Goal: Book appointment/travel/reservation

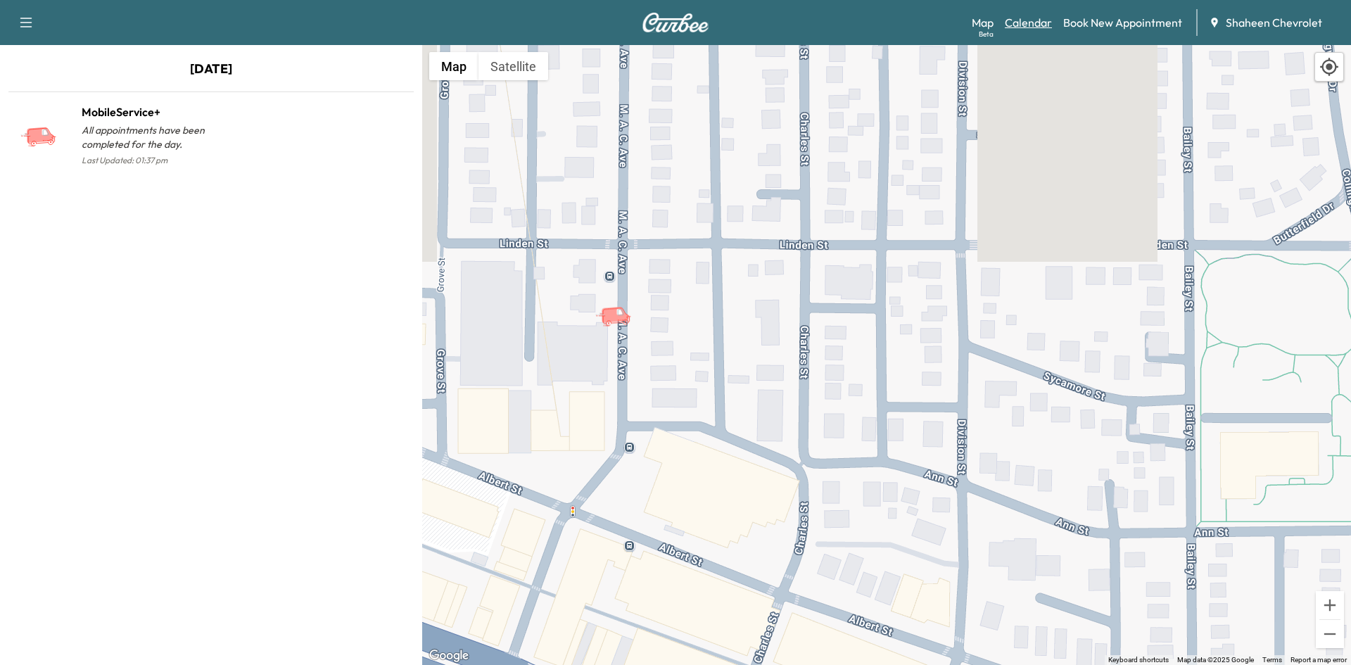
click at [1033, 23] on link "Calendar" at bounding box center [1028, 22] width 47 height 17
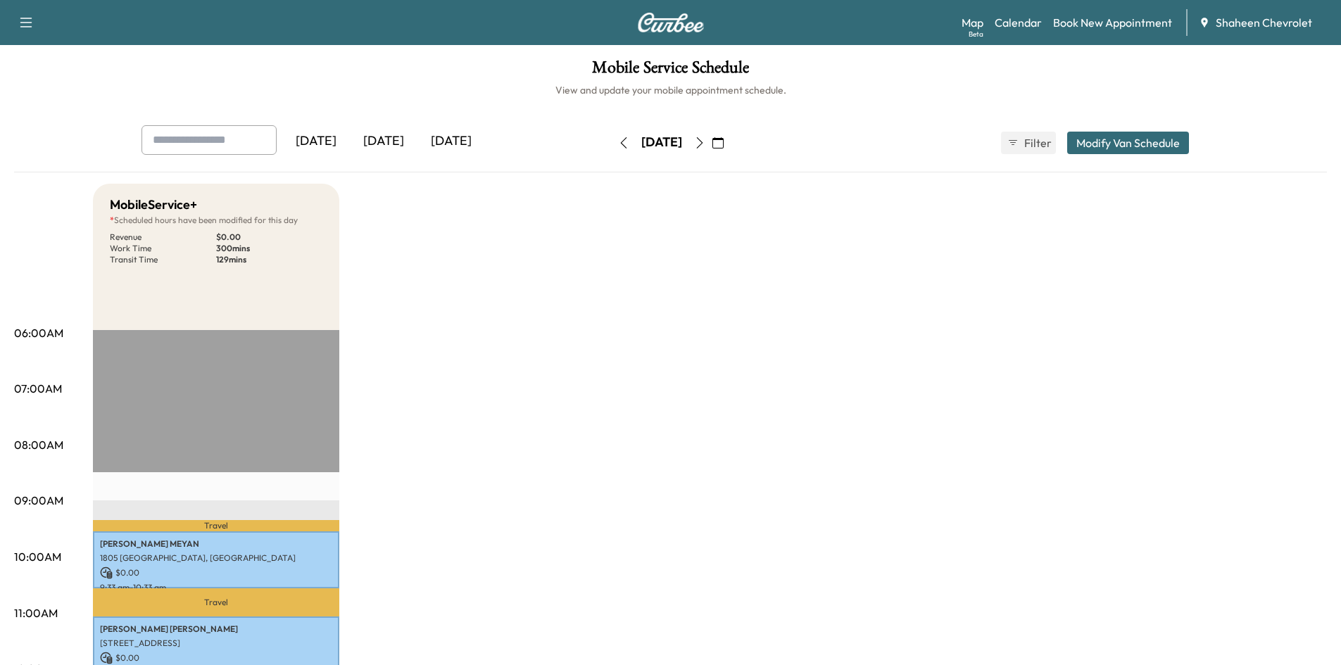
click at [705, 147] on icon "button" at bounding box center [699, 142] width 11 height 11
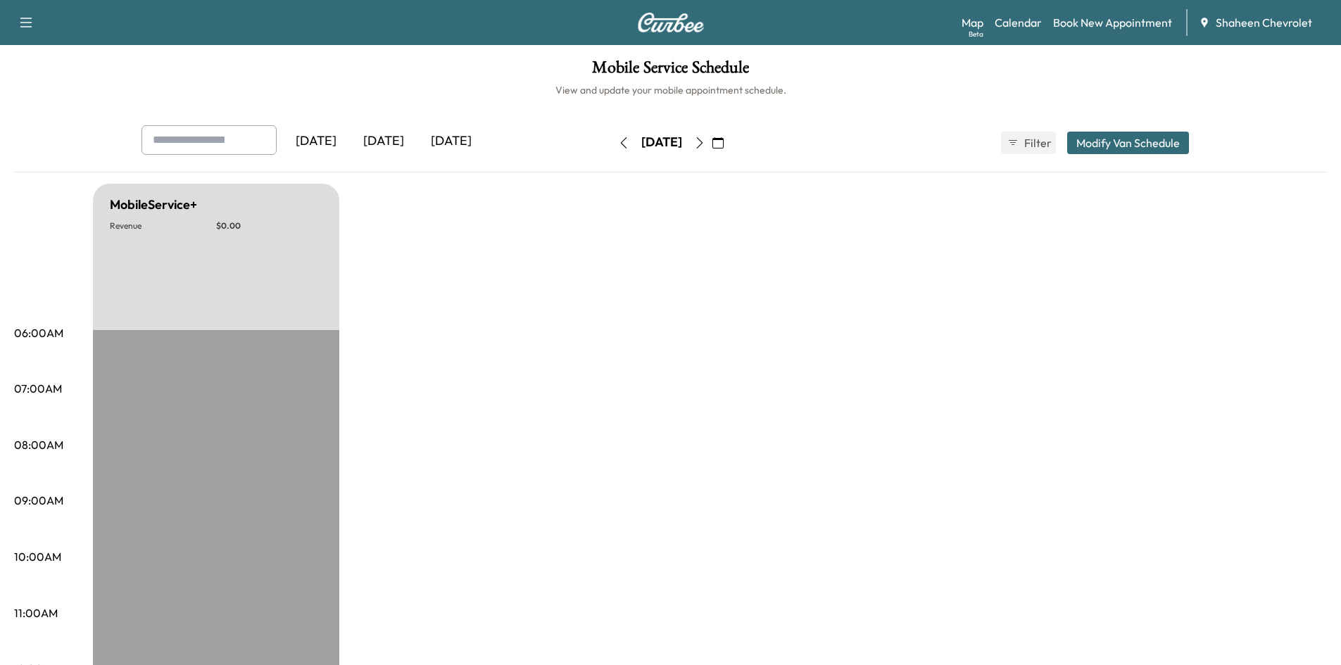
click at [705, 143] on icon "button" at bounding box center [699, 142] width 11 height 11
click at [705, 145] on icon "button" at bounding box center [699, 142] width 11 height 11
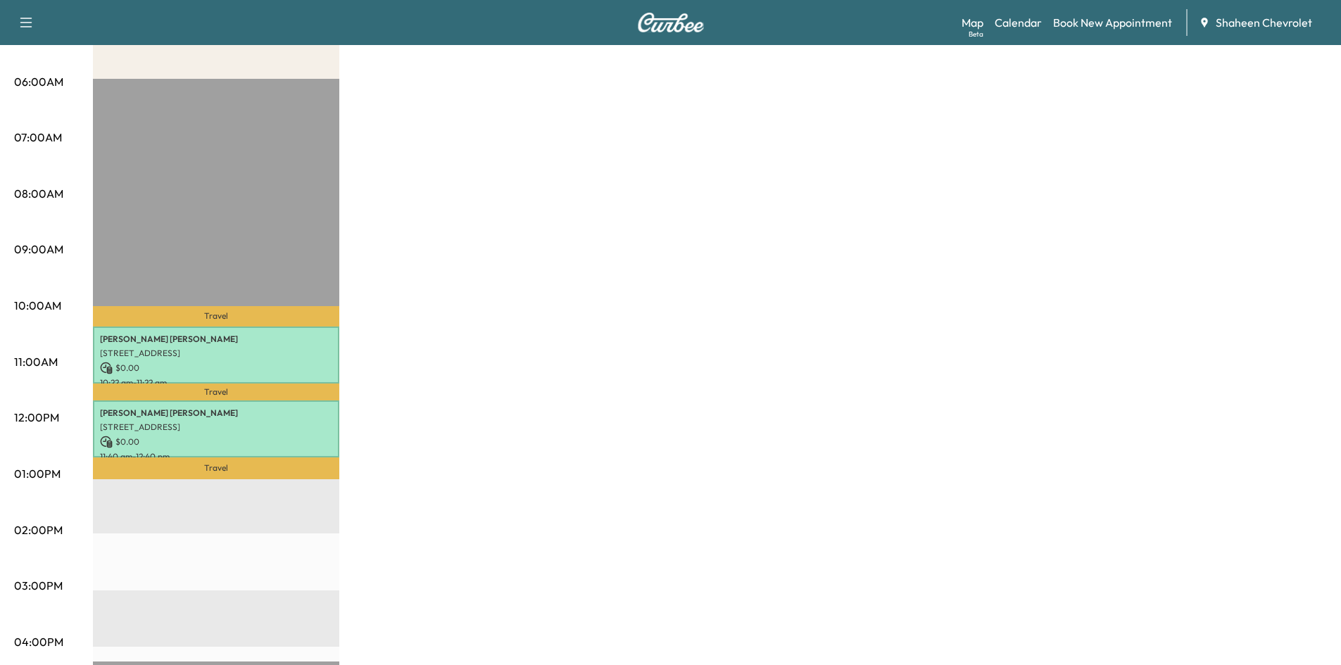
scroll to position [282, 0]
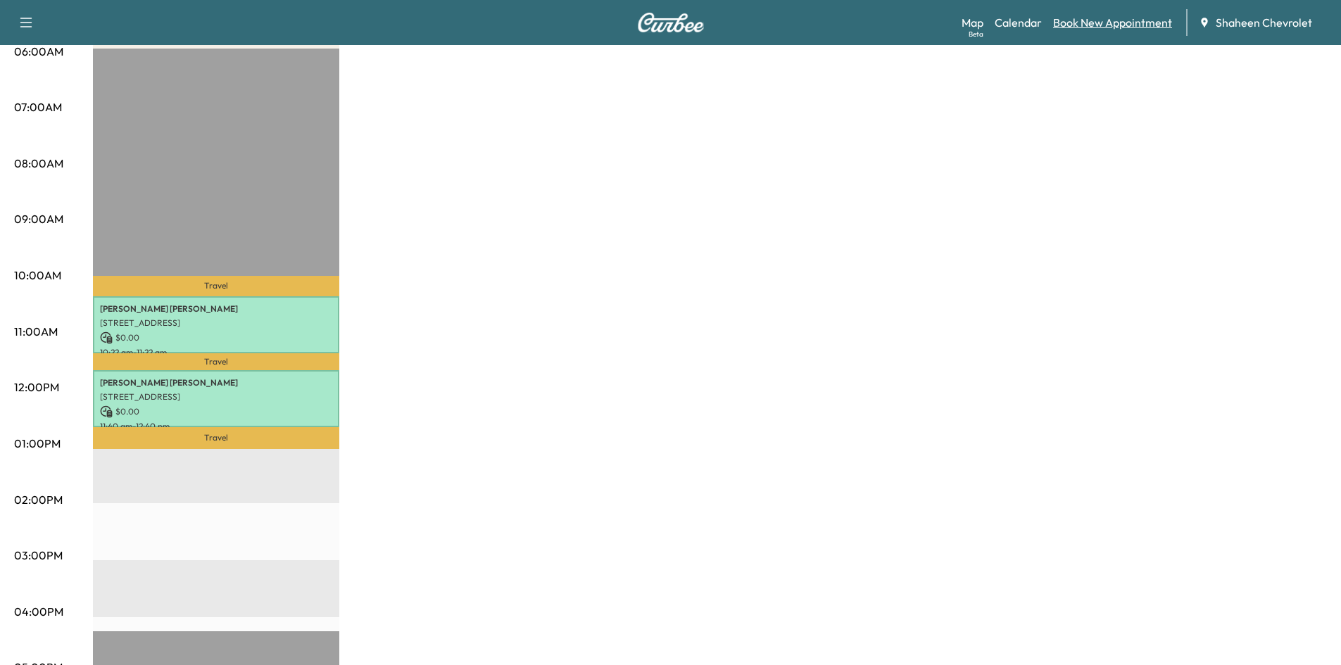
click at [1084, 27] on link "Book New Appointment" at bounding box center [1112, 22] width 119 height 17
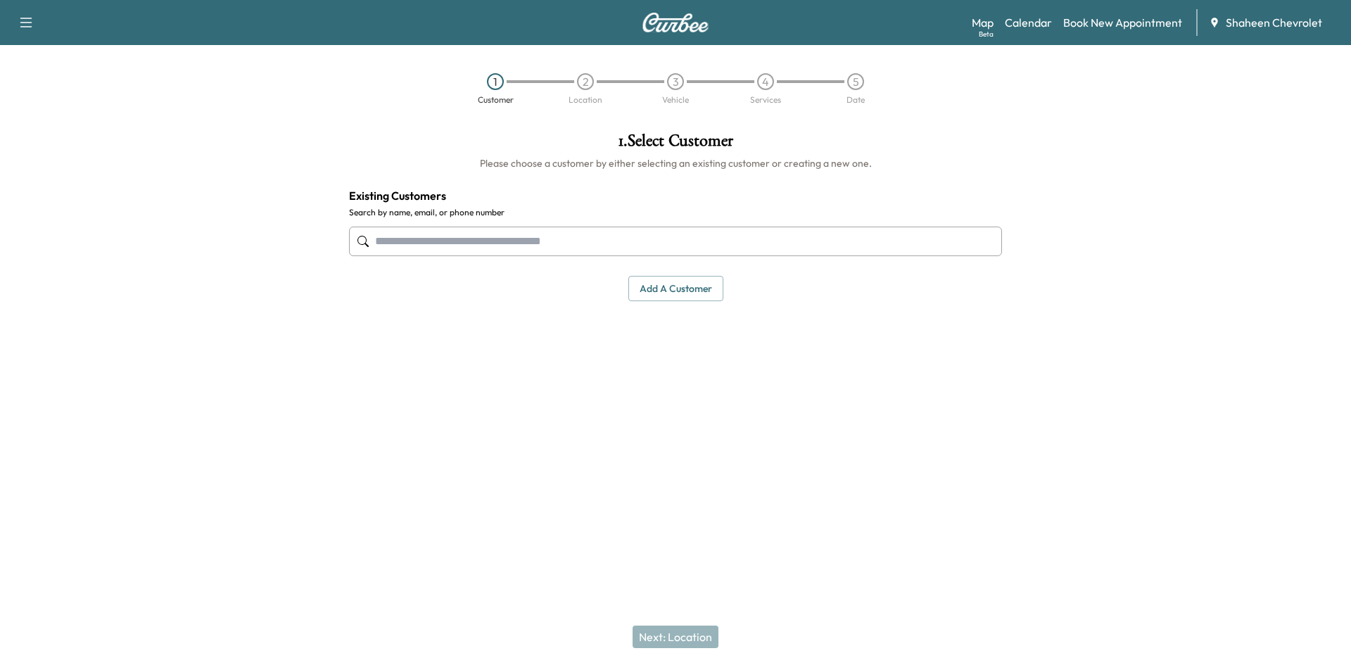
click at [657, 284] on button "Add a customer" at bounding box center [676, 289] width 95 height 26
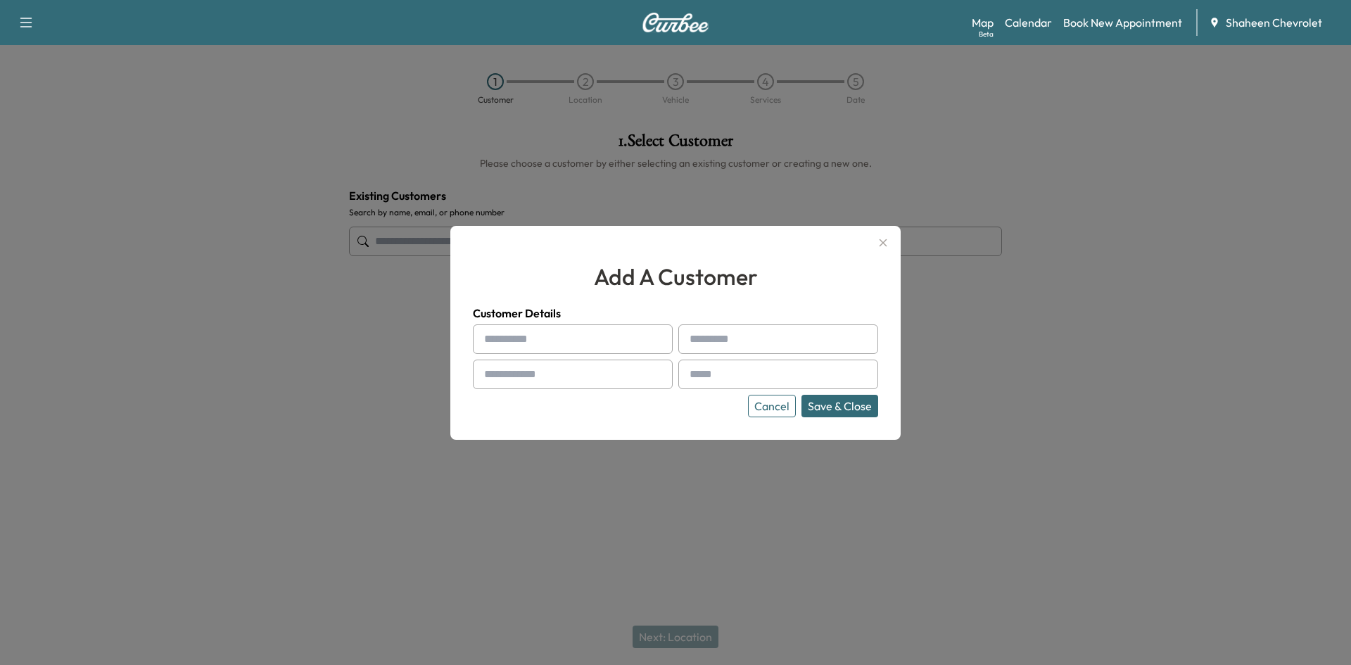
click at [543, 337] on input "text" at bounding box center [573, 339] width 200 height 30
type input "******"
type input "********"
type input "**********"
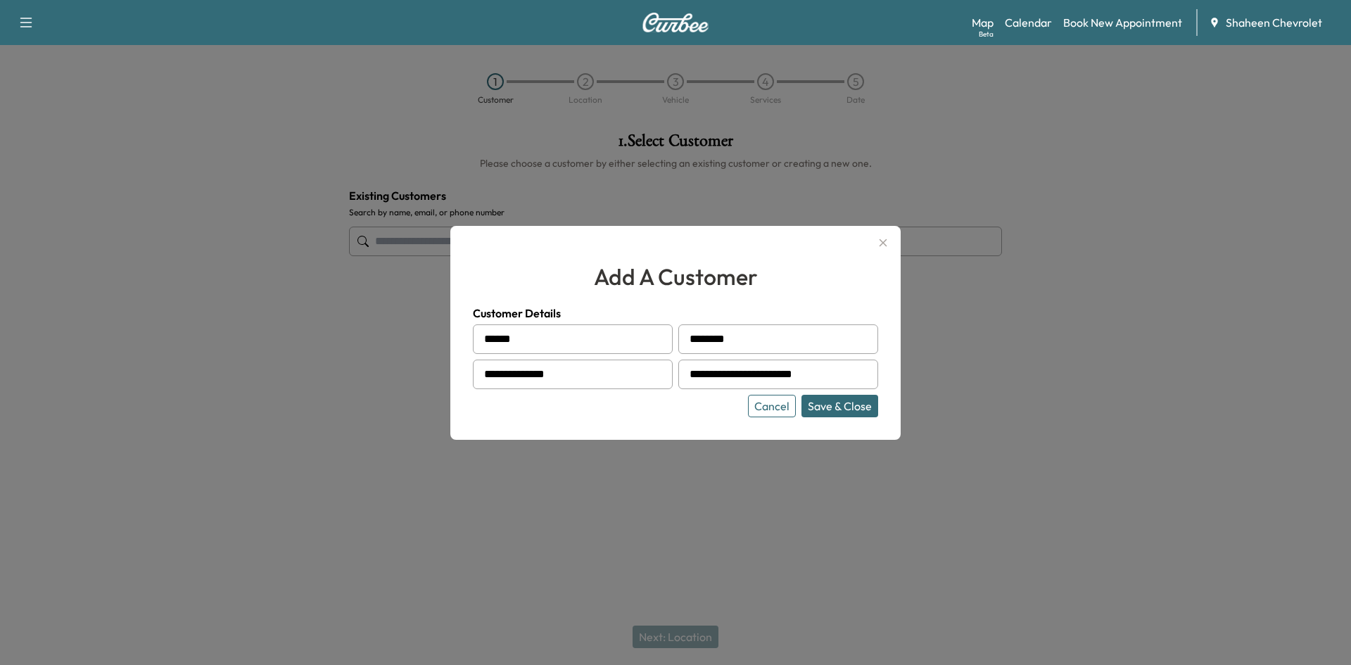
click at [816, 410] on button "Save & Close" at bounding box center [840, 406] width 77 height 23
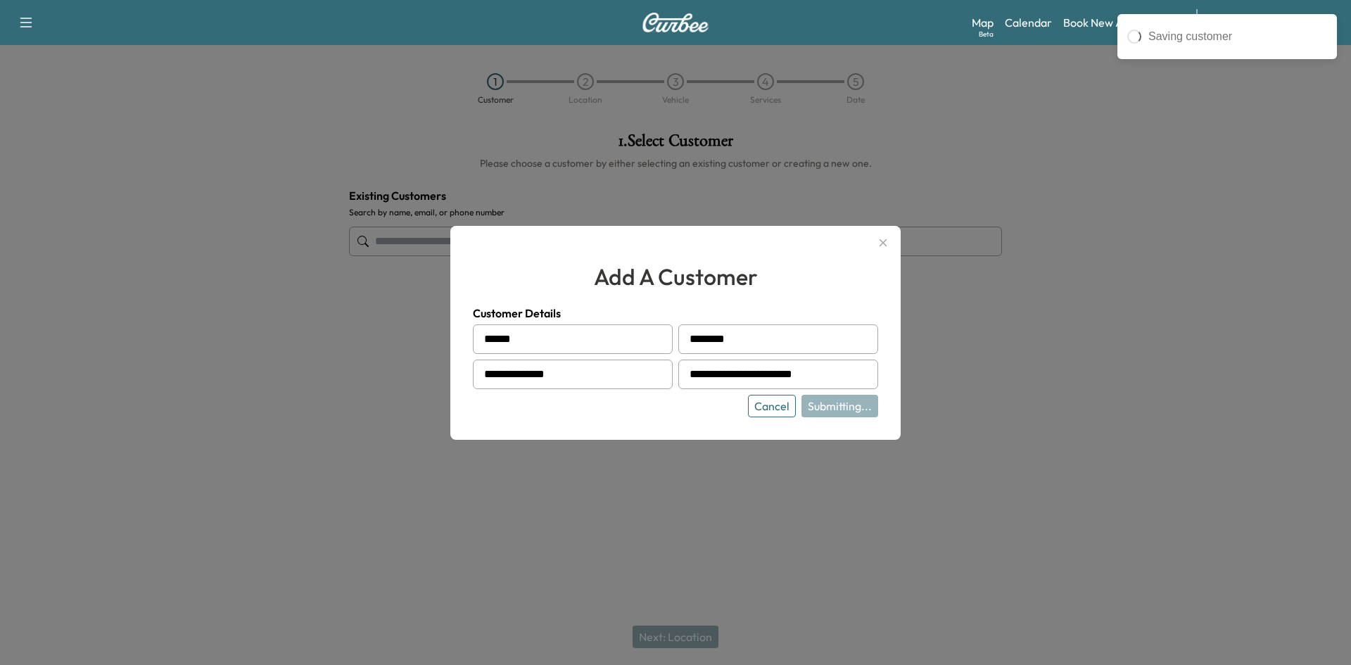
type input "**********"
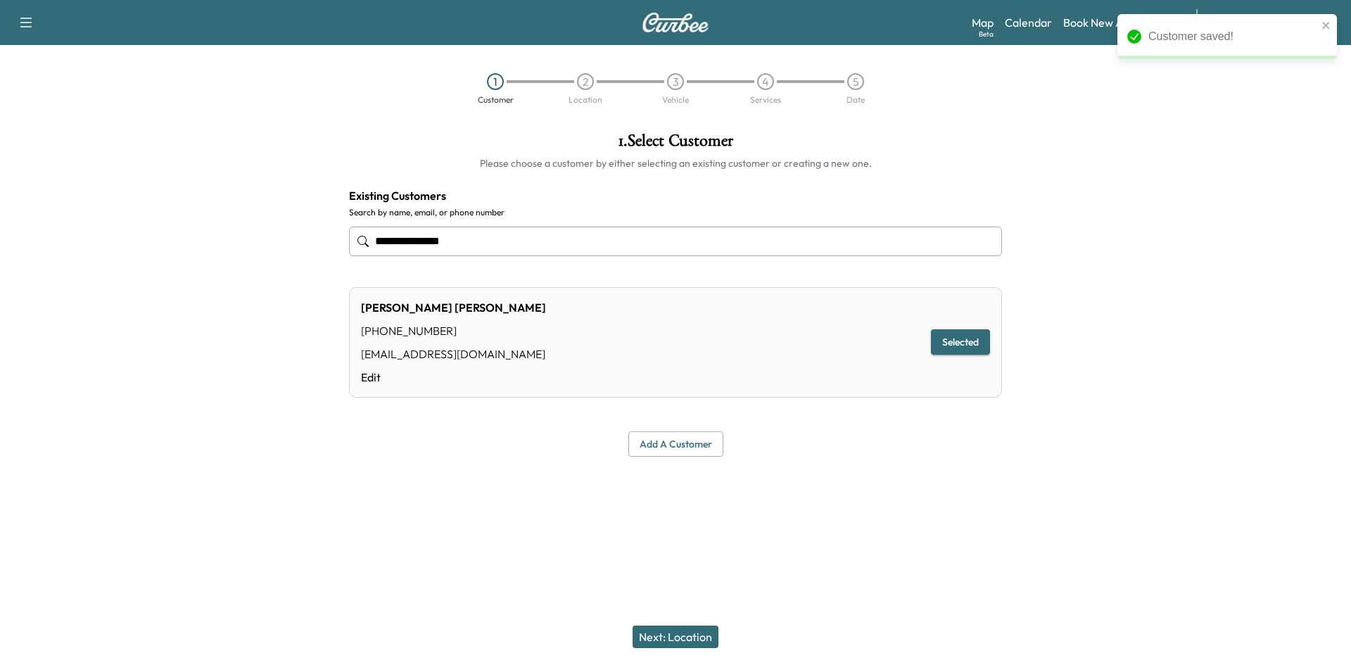
click at [678, 640] on button "Next: Location" at bounding box center [676, 637] width 86 height 23
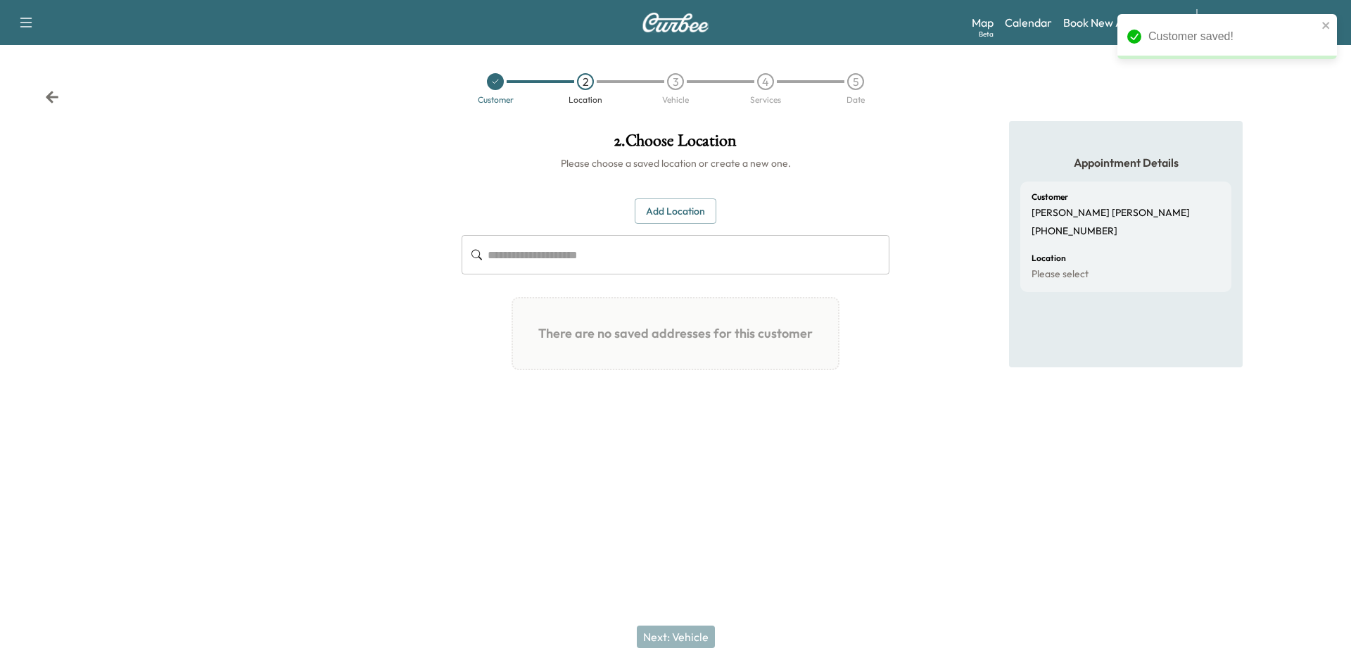
click at [664, 208] on button "Add Location" at bounding box center [676, 211] width 82 height 26
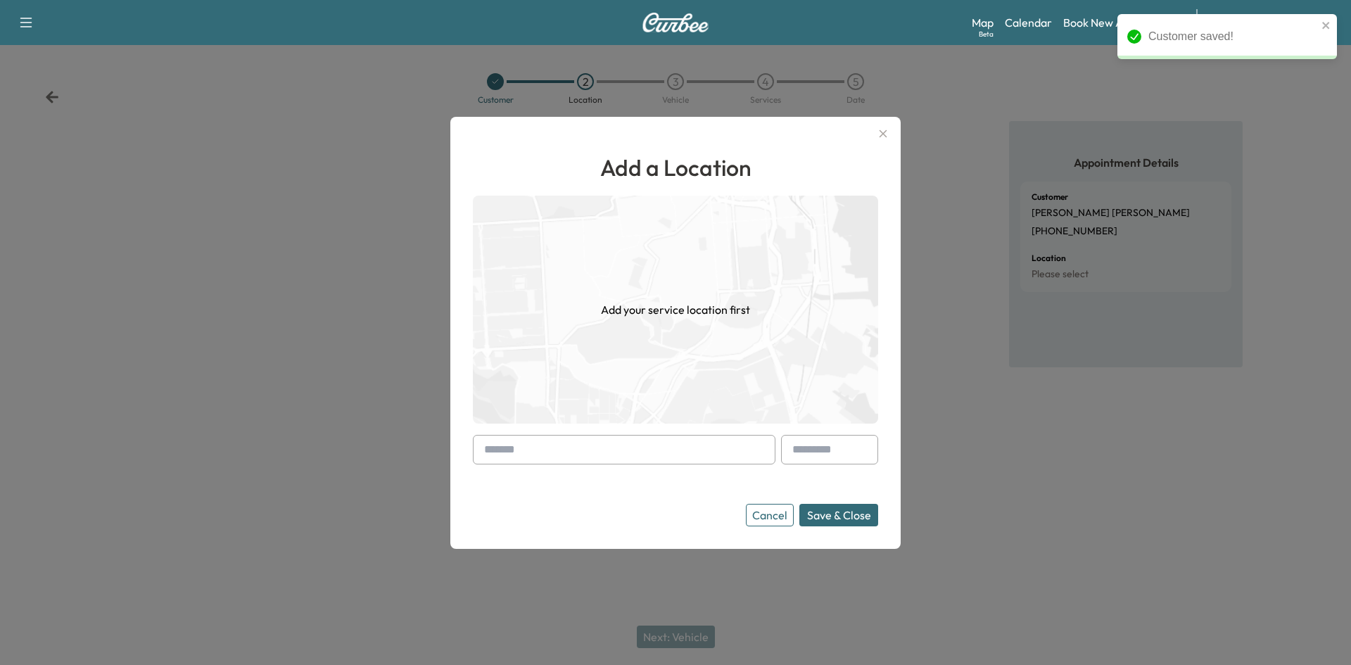
click at [586, 448] on input "text" at bounding box center [624, 450] width 303 height 30
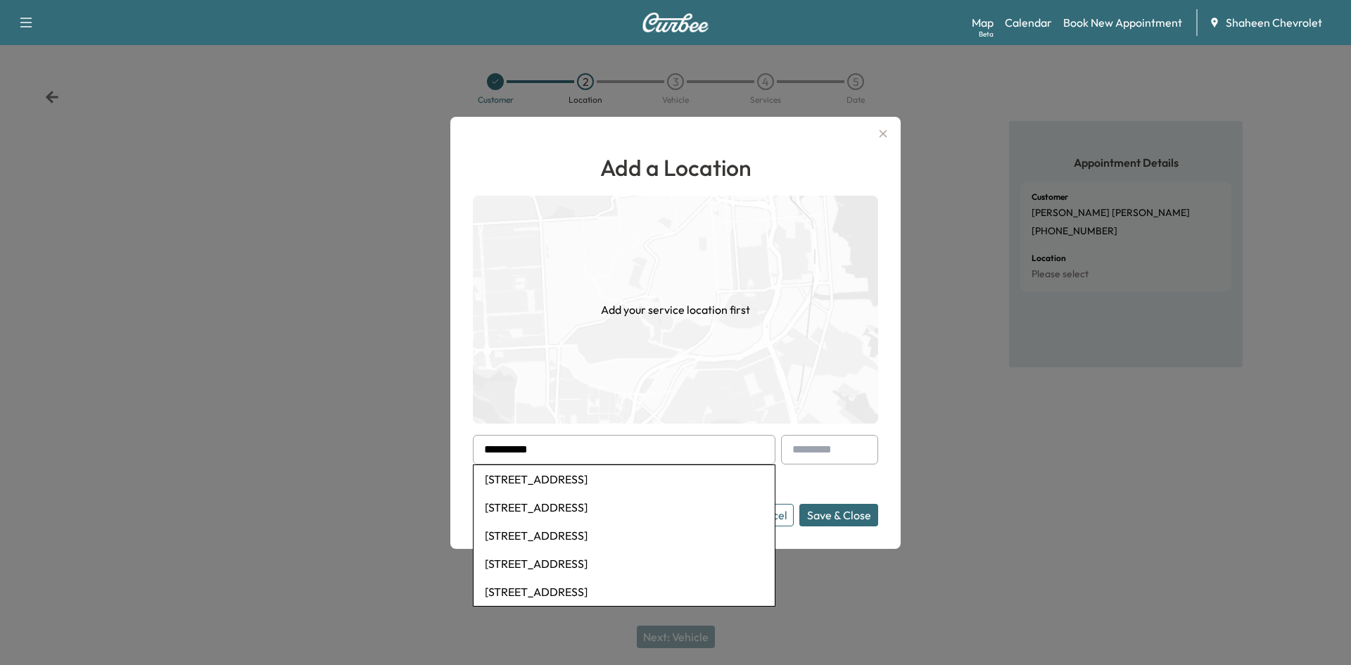
click at [555, 505] on li "[STREET_ADDRESS]" at bounding box center [624, 507] width 301 height 28
type input "**********"
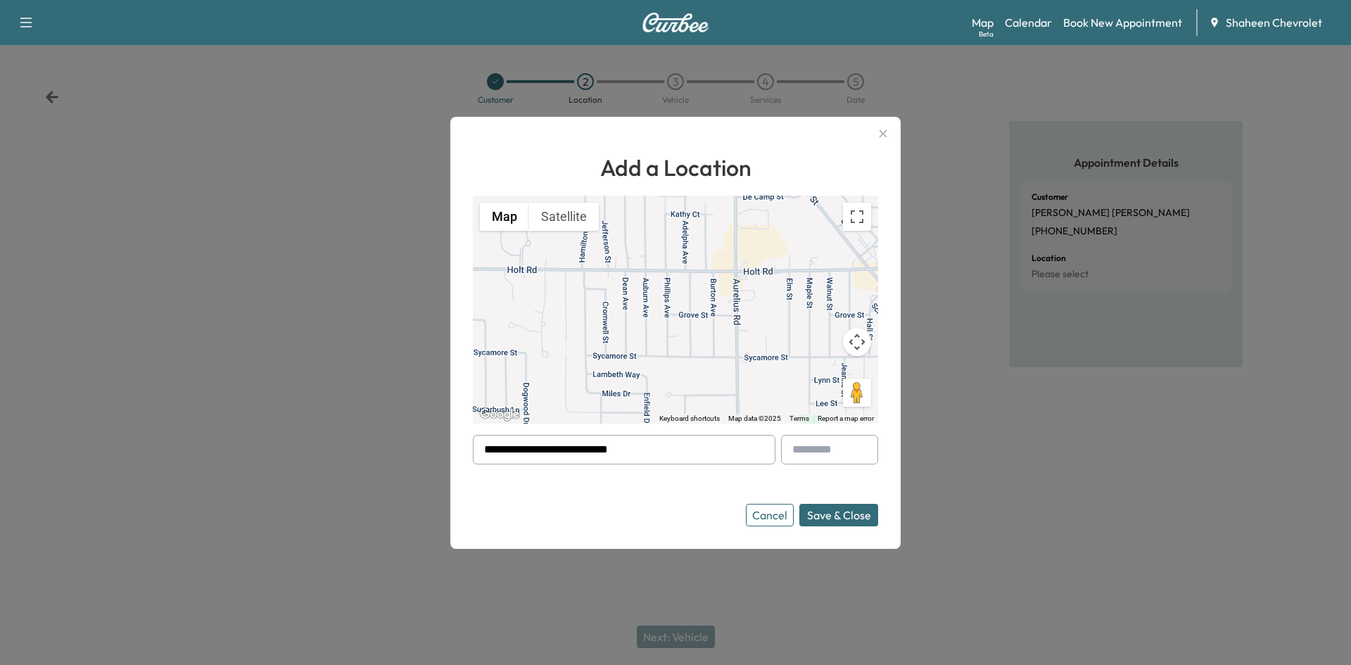
click at [635, 445] on input "**********" at bounding box center [624, 450] width 303 height 30
click at [825, 515] on button "Save & Close" at bounding box center [839, 515] width 79 height 23
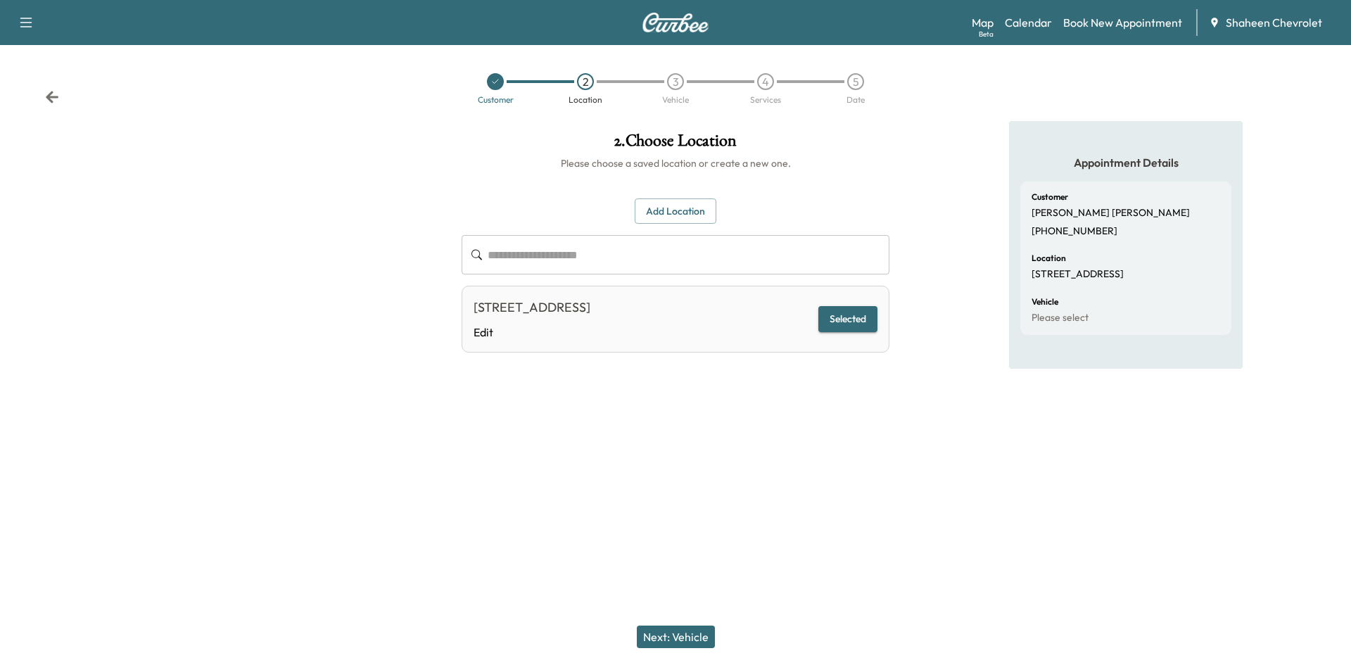
click at [690, 633] on button "Next: Vehicle" at bounding box center [676, 637] width 78 height 23
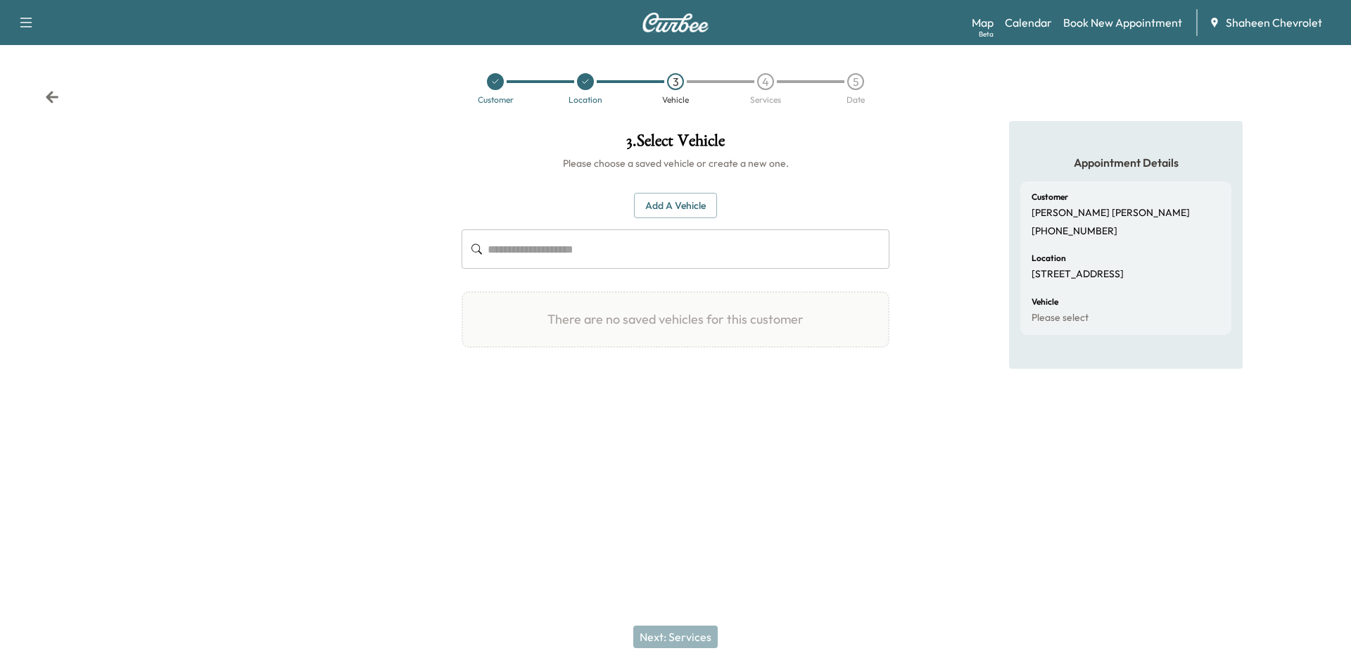
click at [528, 246] on input "text" at bounding box center [689, 248] width 402 height 39
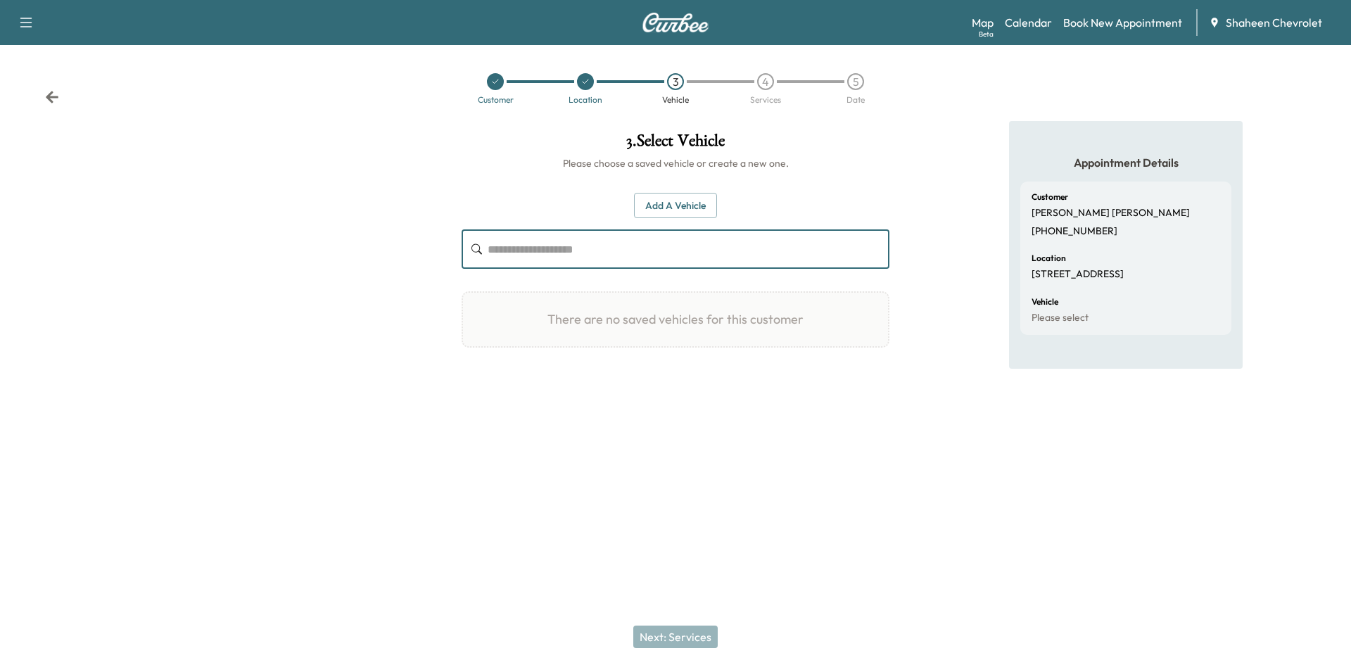
paste input "**********"
type input "**********"
click at [699, 212] on button "Add a Vehicle" at bounding box center [675, 206] width 83 height 26
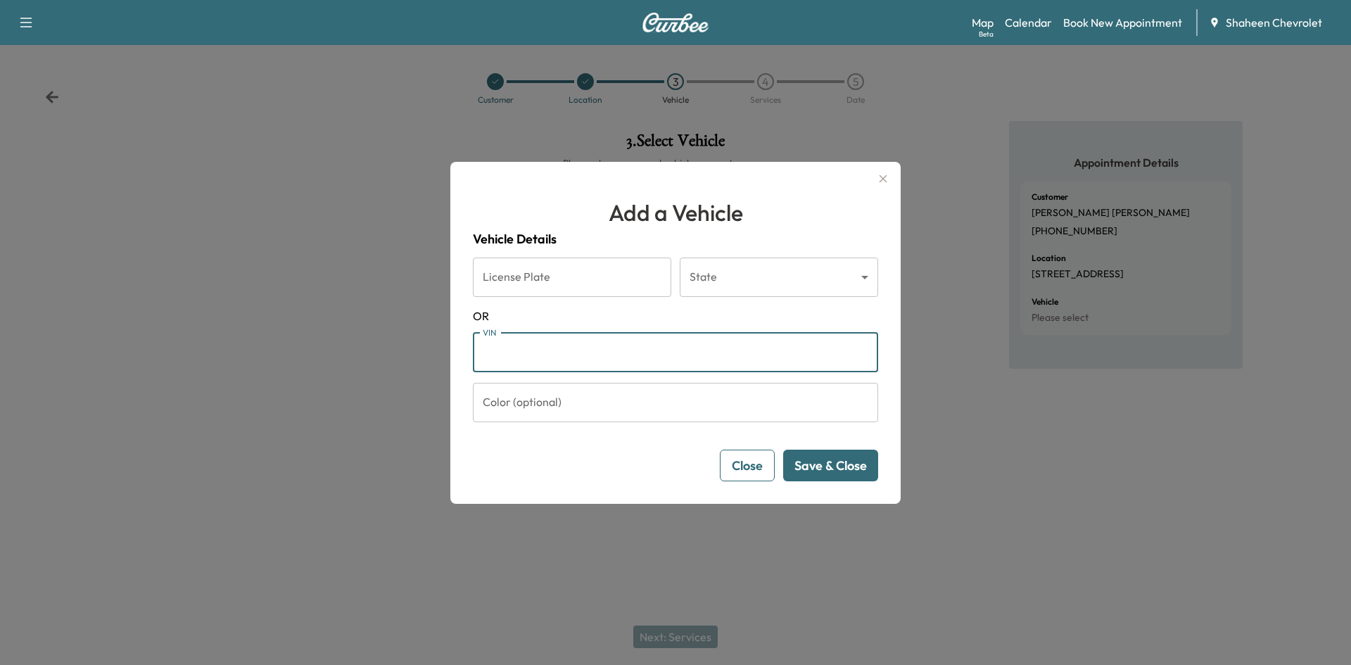
paste input "**********"
type input "**********"
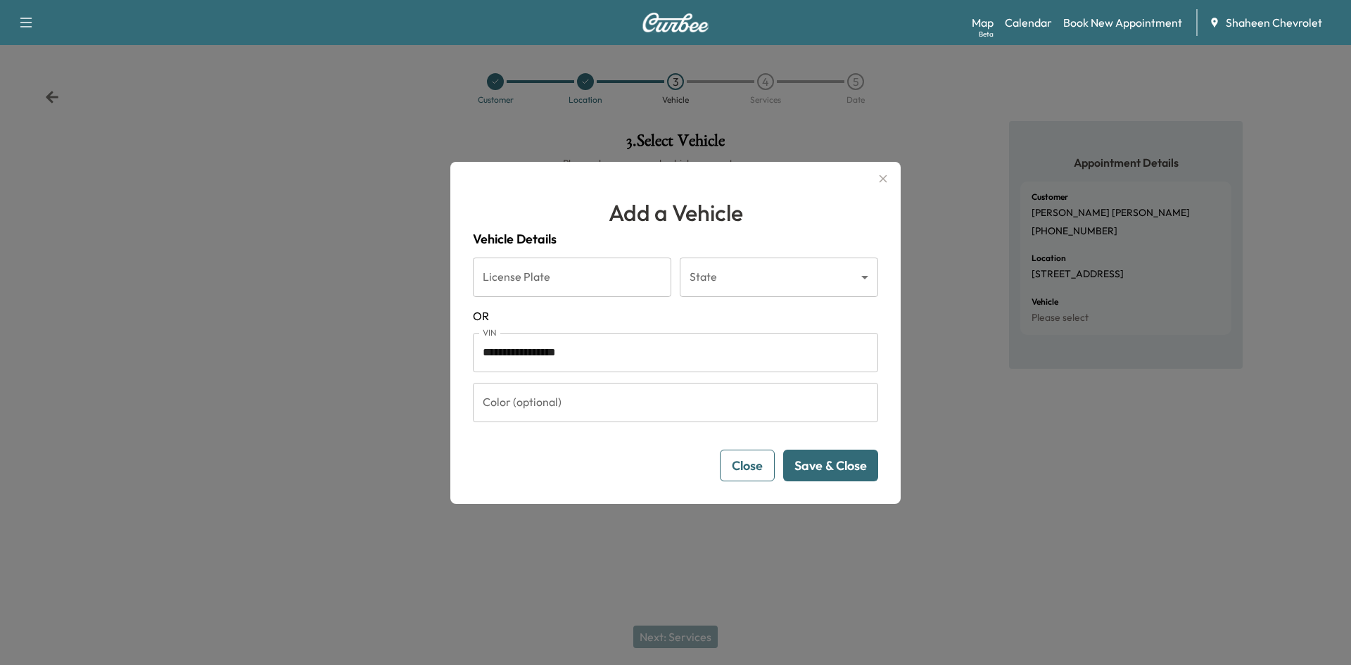
click at [820, 466] on button "Save & Close" at bounding box center [830, 466] width 95 height 32
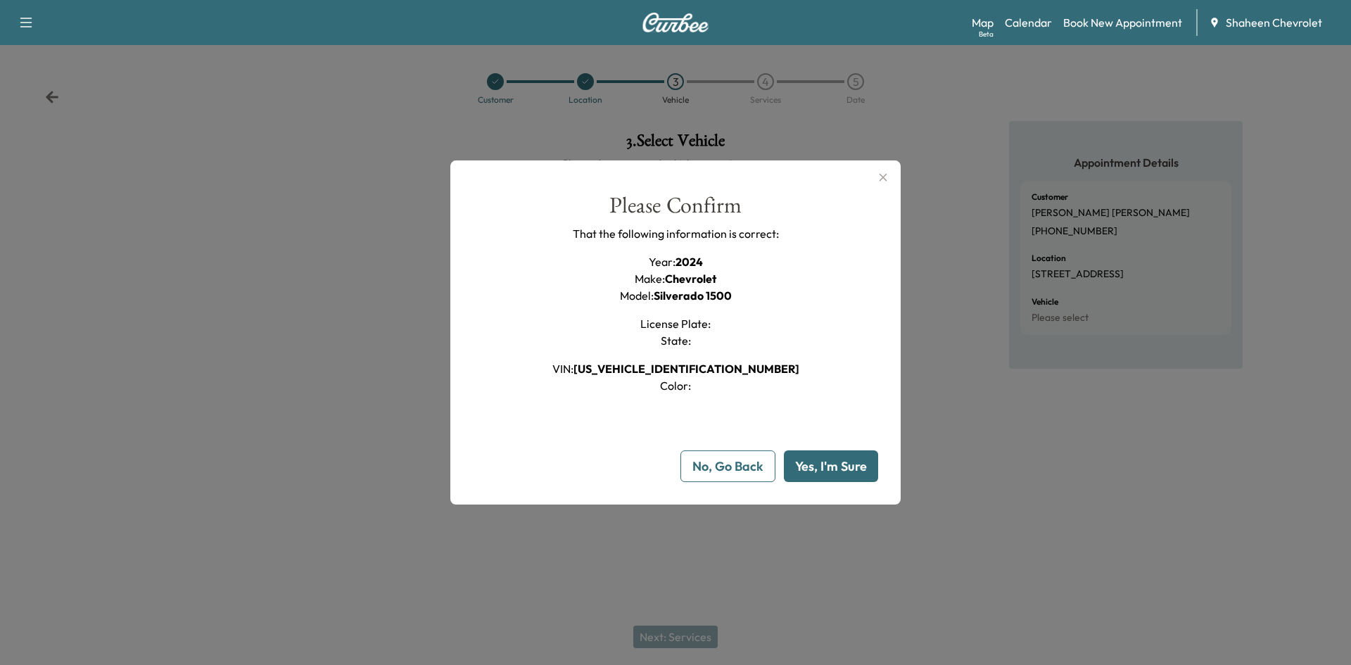
click at [807, 465] on button "Yes, I'm Sure" at bounding box center [831, 466] width 94 height 32
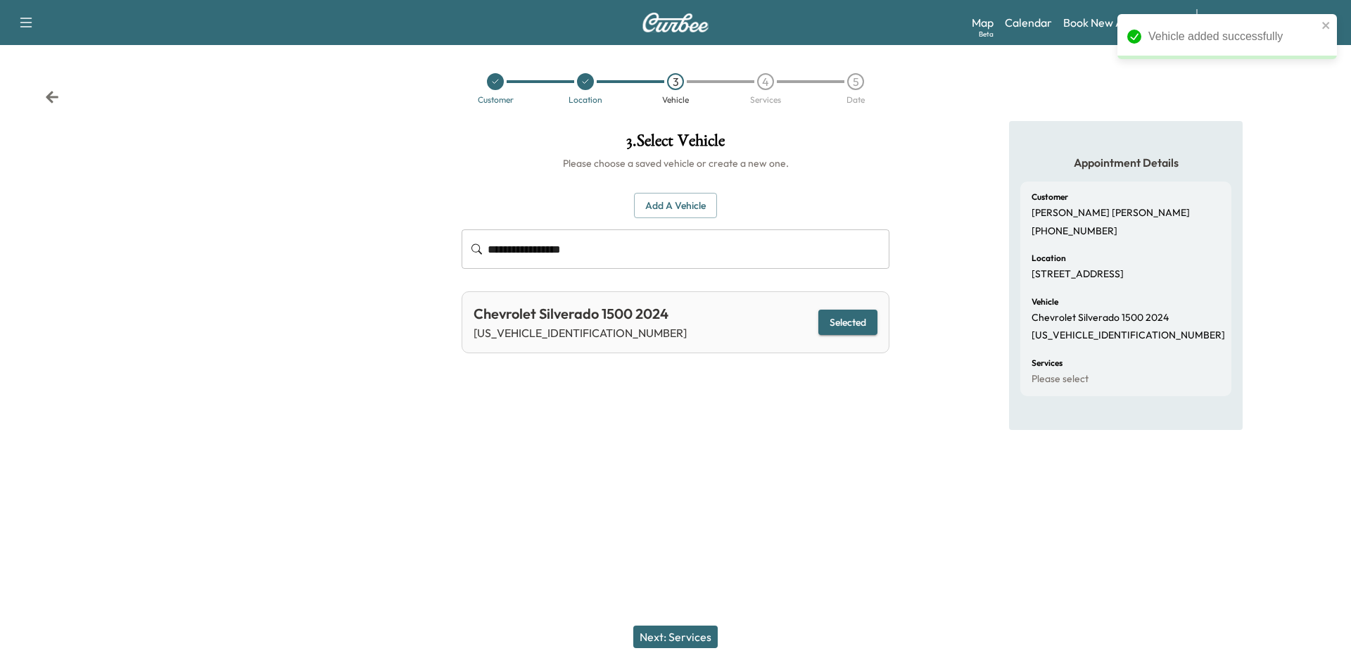
click at [671, 631] on button "Next: Services" at bounding box center [675, 637] width 84 height 23
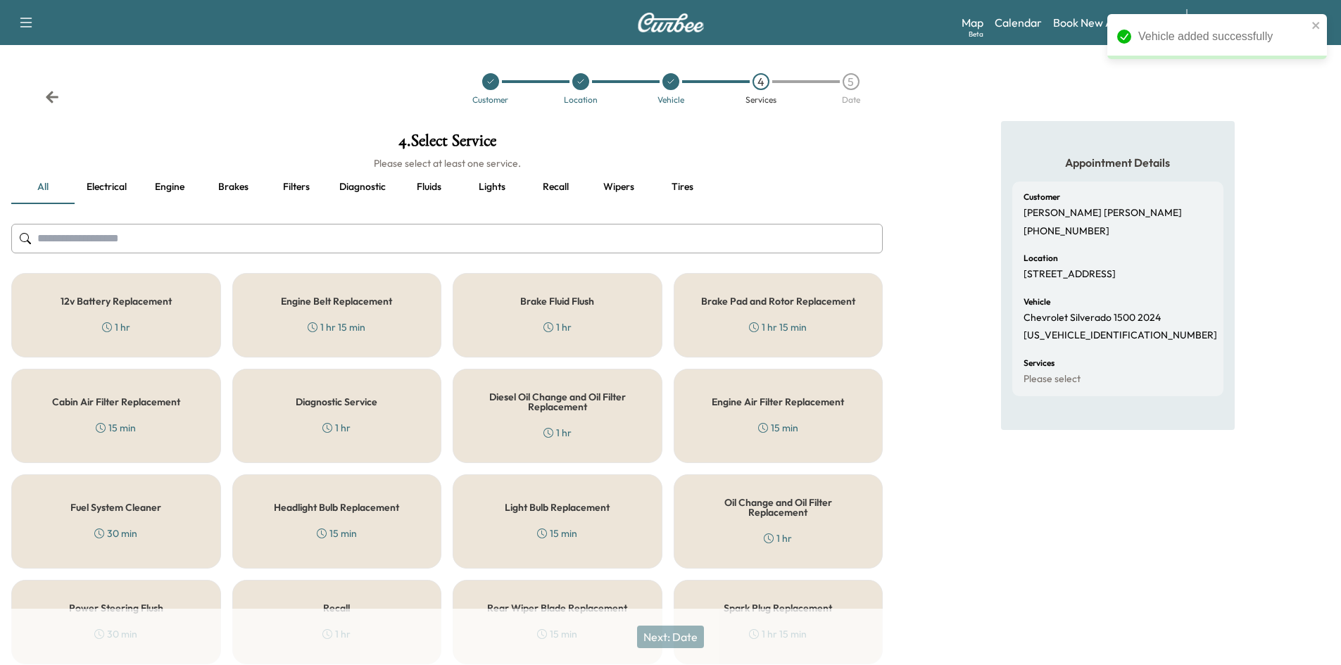
click at [277, 239] on input "text" at bounding box center [446, 239] width 871 height 30
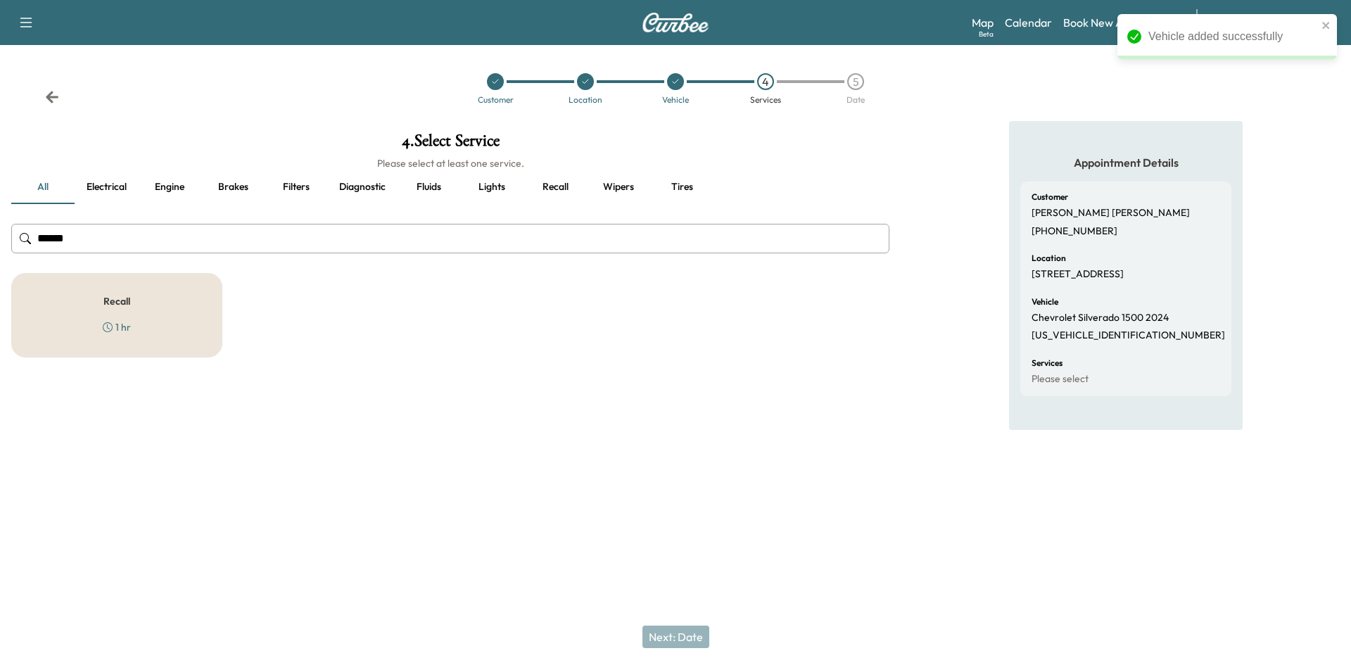
type input "******"
click at [193, 315] on div "Recall 1 hr" at bounding box center [116, 315] width 211 height 84
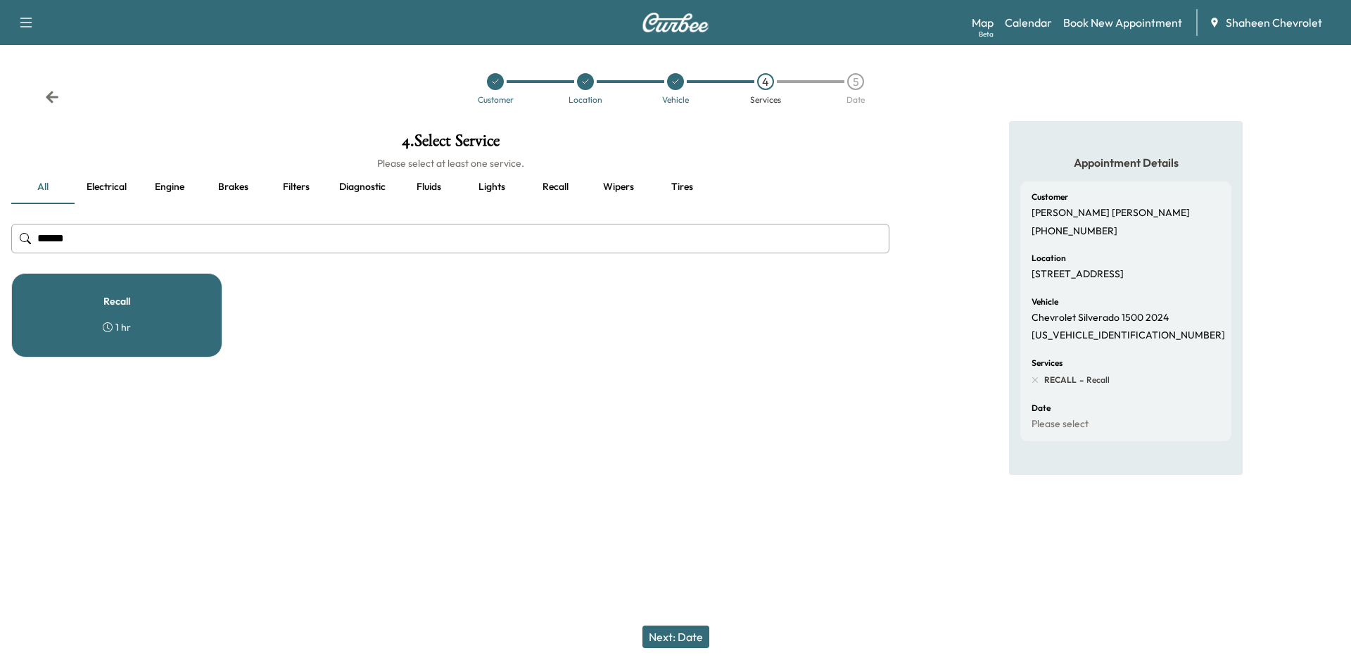
click at [679, 647] on button "Next: Date" at bounding box center [676, 637] width 67 height 23
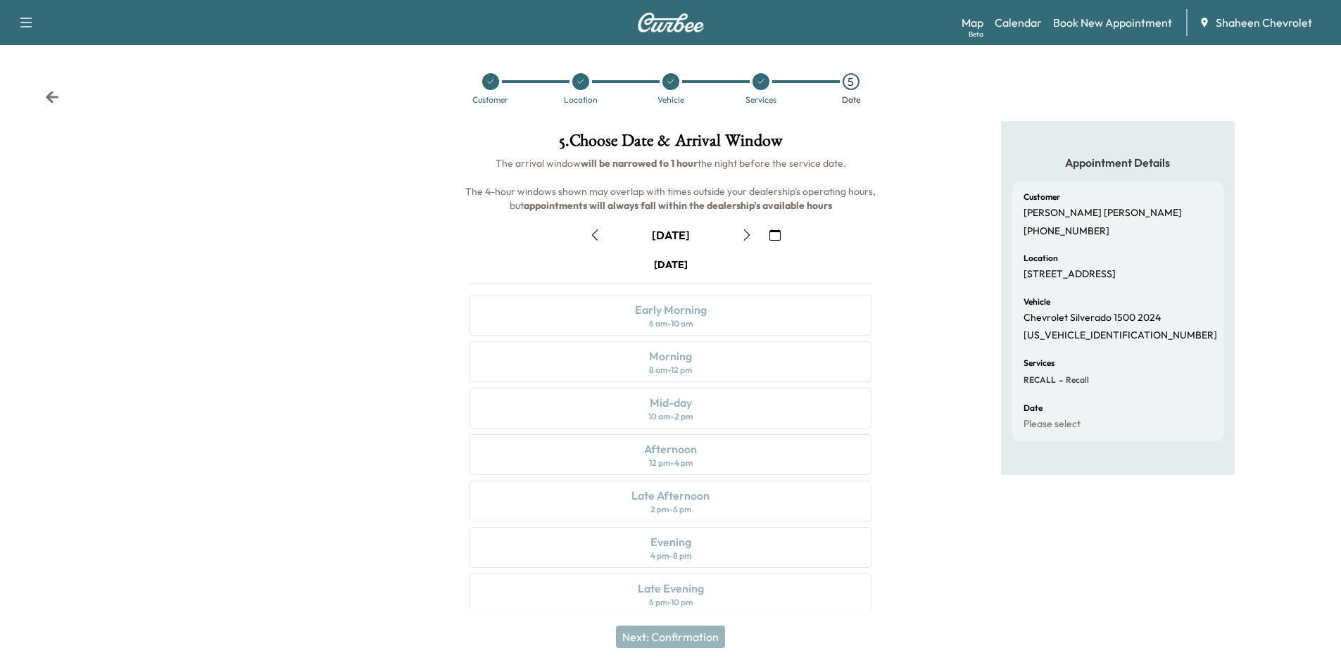
click at [747, 232] on icon "button" at bounding box center [746, 234] width 6 height 11
click at [716, 460] on div "Afternoon 12 pm - 4 pm" at bounding box center [670, 454] width 402 height 41
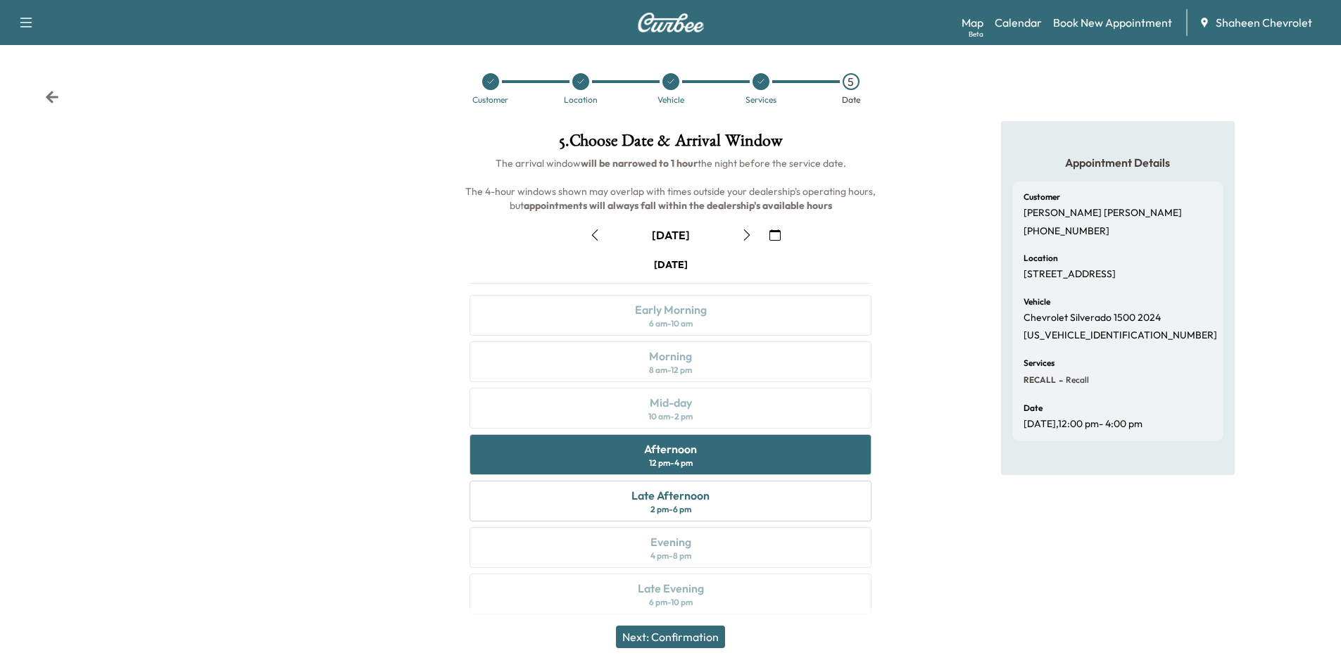
click at [681, 633] on button "Next: Confirmation" at bounding box center [670, 637] width 109 height 23
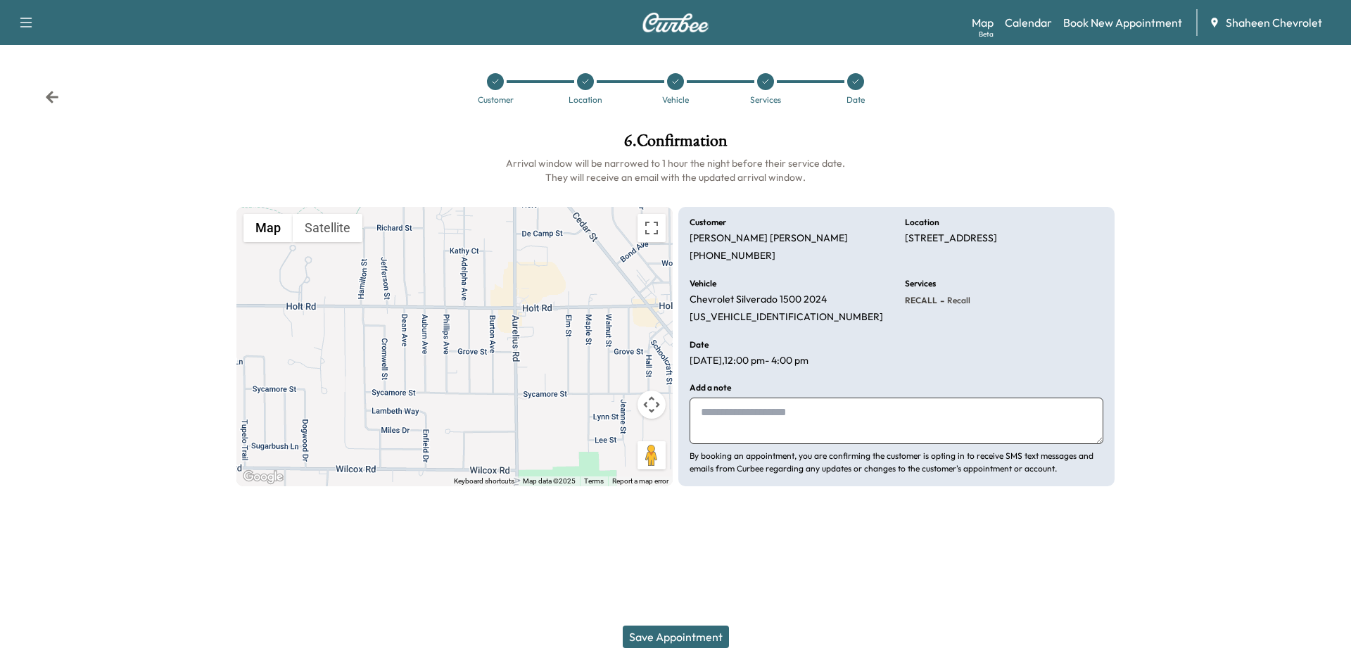
click at [692, 630] on button "Save Appointment" at bounding box center [676, 637] width 106 height 23
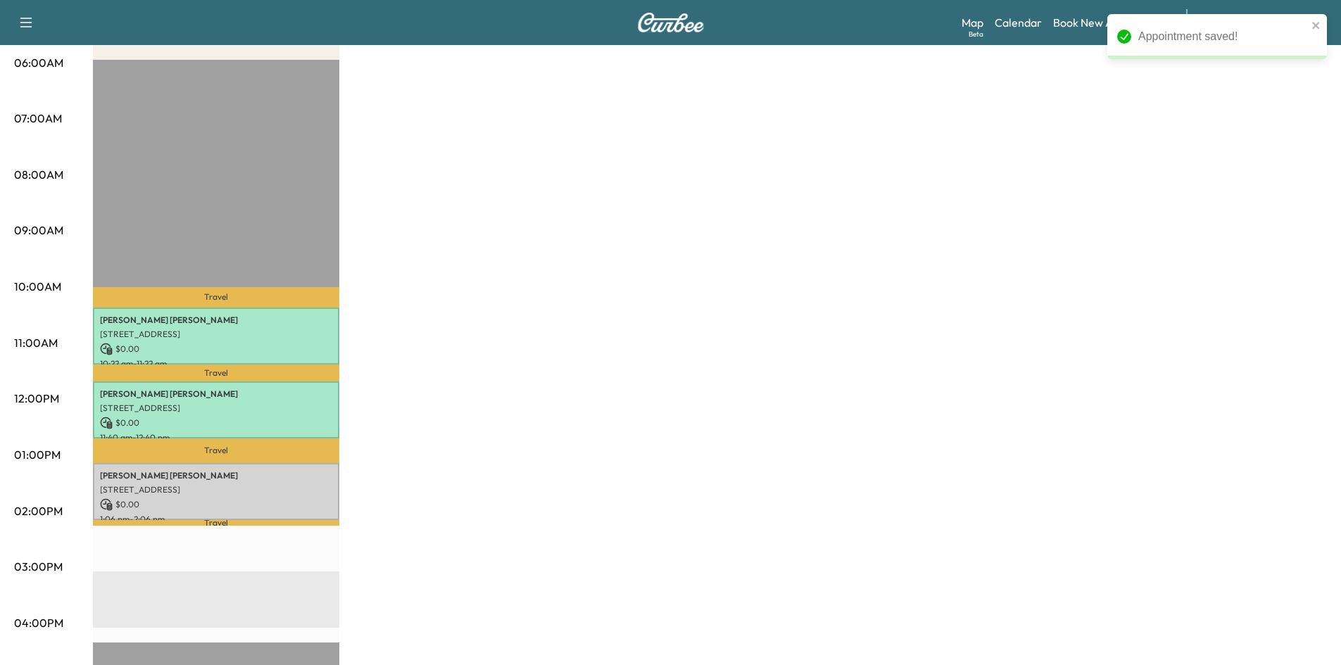
scroll to position [352, 0]
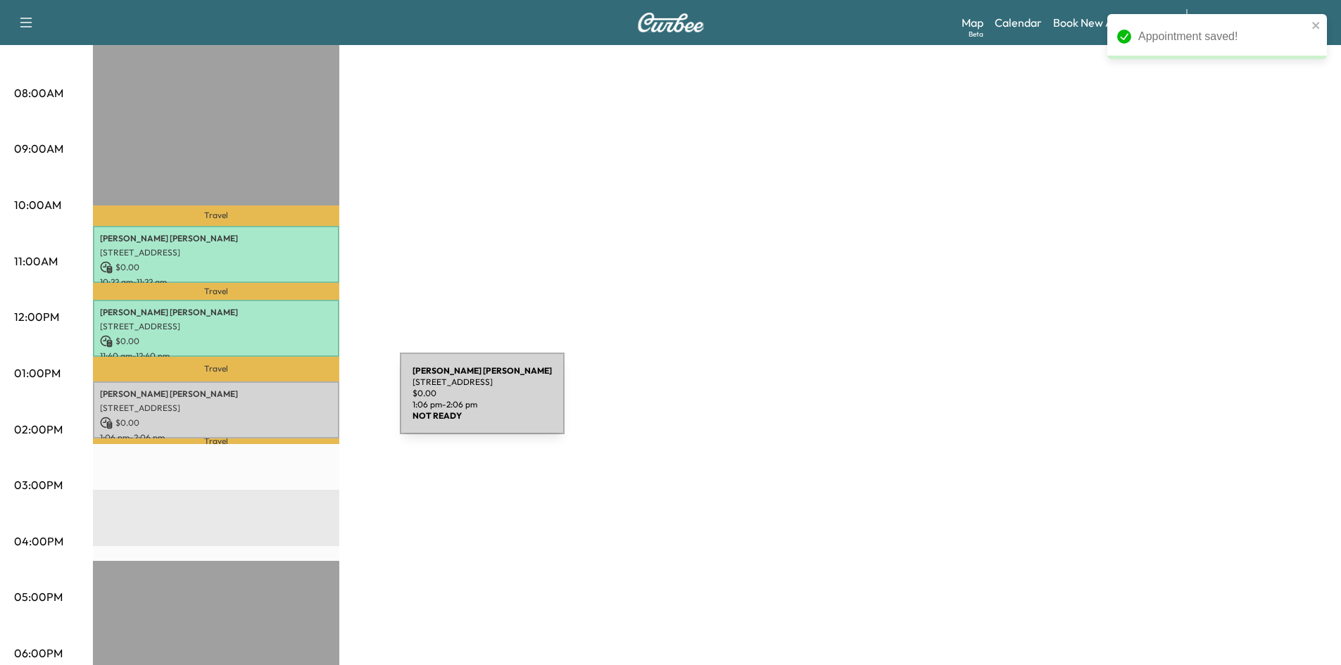
click at [294, 403] on p "[STREET_ADDRESS]" at bounding box center [216, 408] width 232 height 11
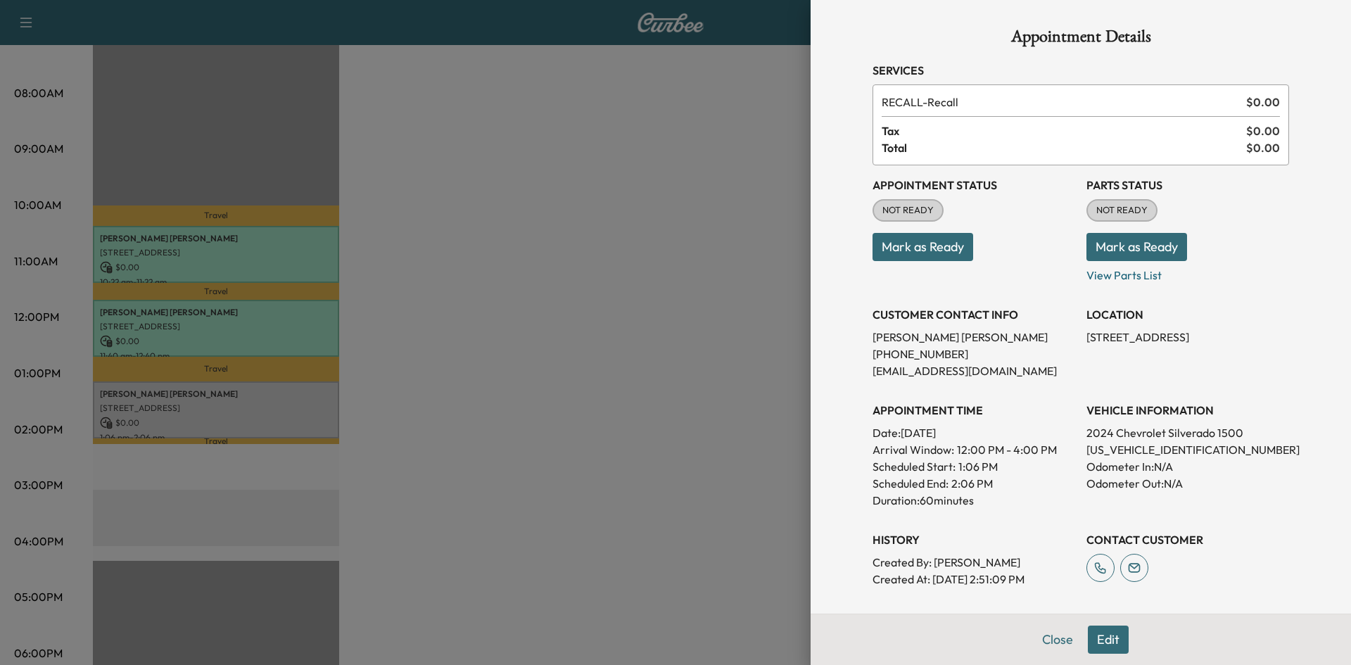
click at [919, 263] on div "Appointment Status NOT READY Mark as Ready" at bounding box center [974, 224] width 203 height 118
click at [921, 257] on button "Mark as Ready" at bounding box center [923, 247] width 101 height 28
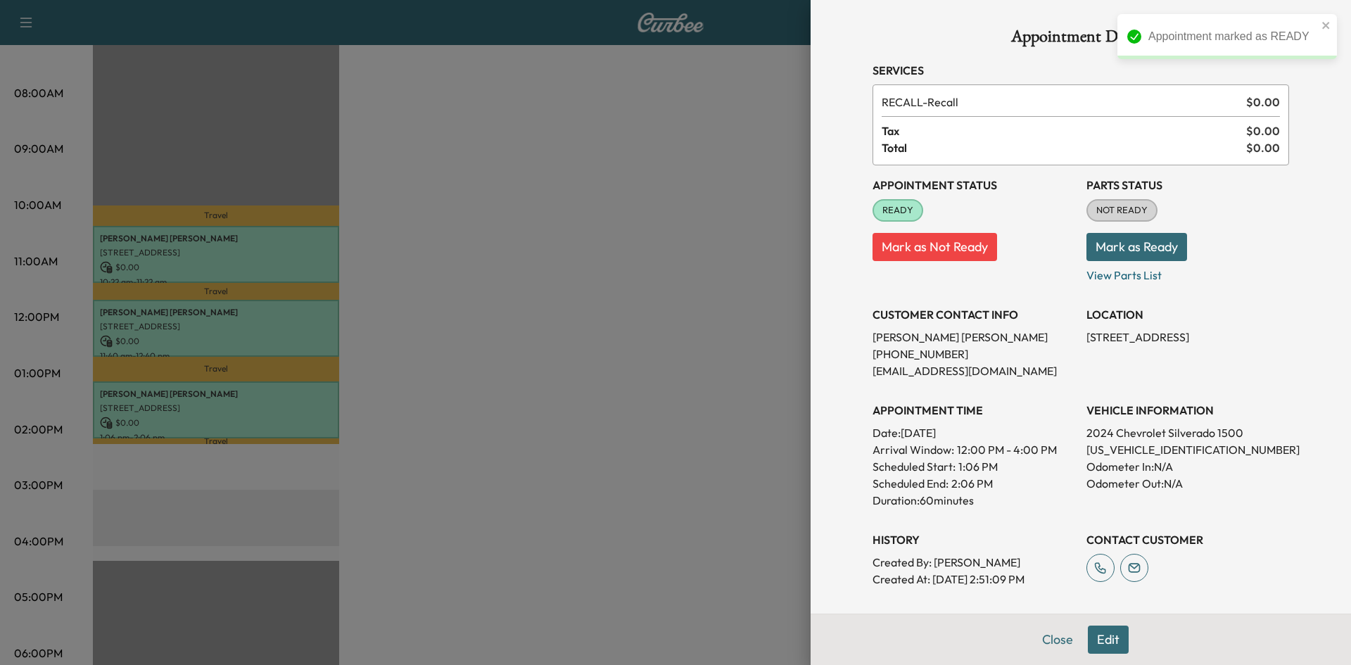
click at [1113, 246] on button "Mark as Ready" at bounding box center [1137, 247] width 101 height 28
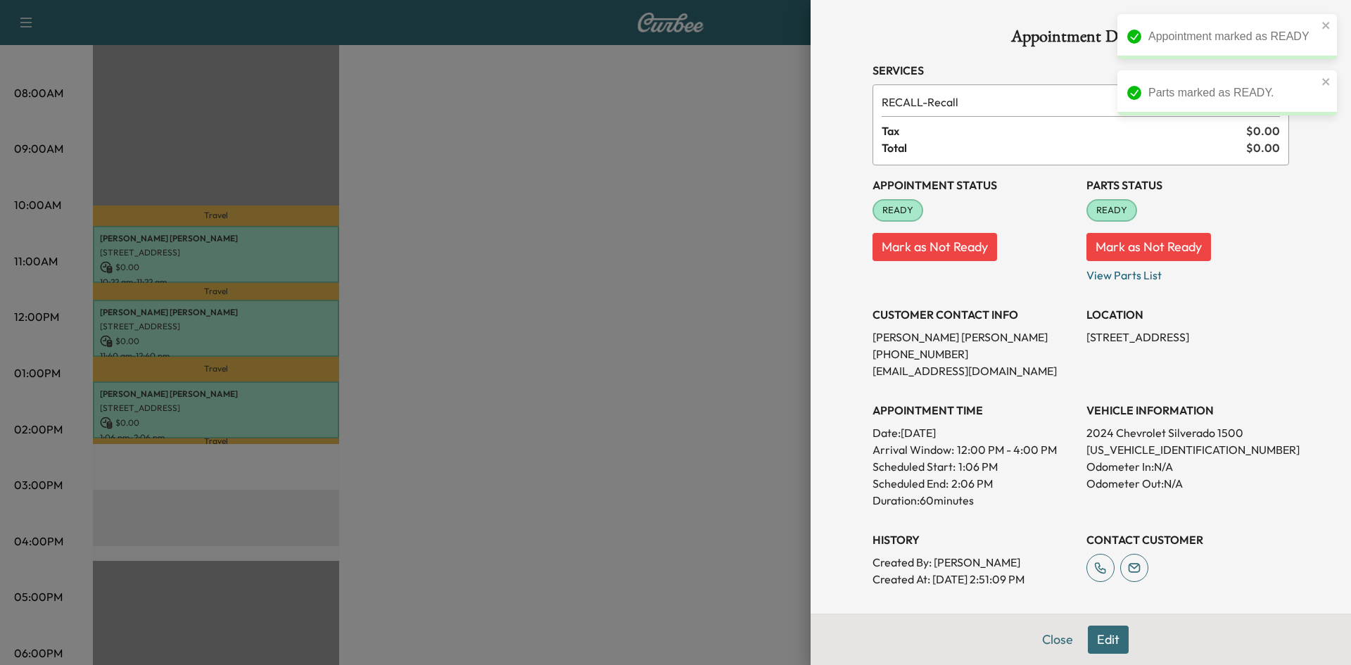
click at [740, 267] on div at bounding box center [675, 332] width 1351 height 665
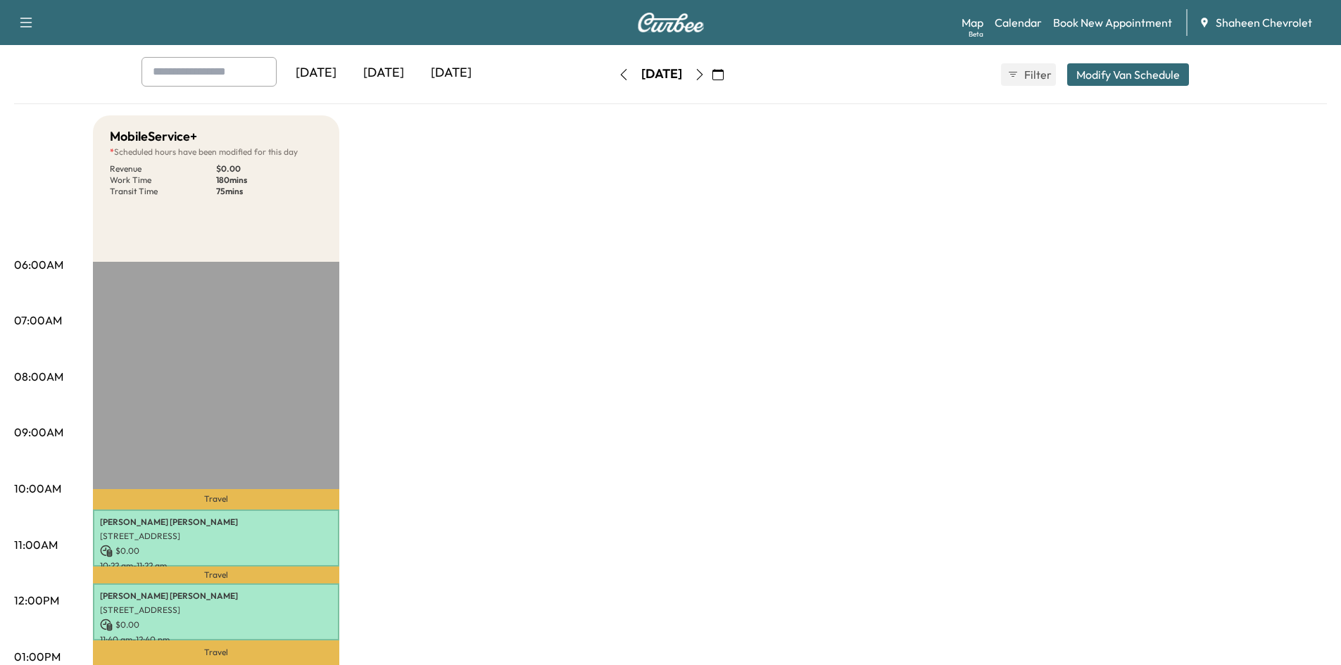
scroll to position [0, 0]
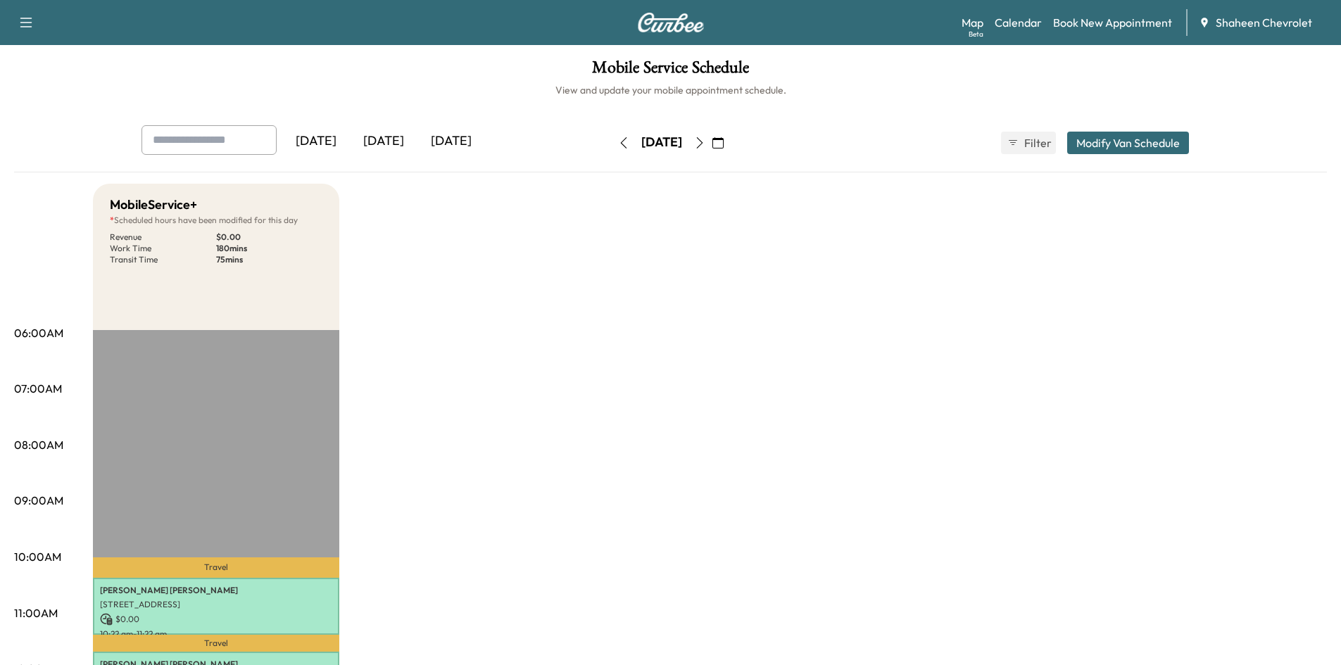
click at [705, 141] on icon "button" at bounding box center [699, 142] width 11 height 11
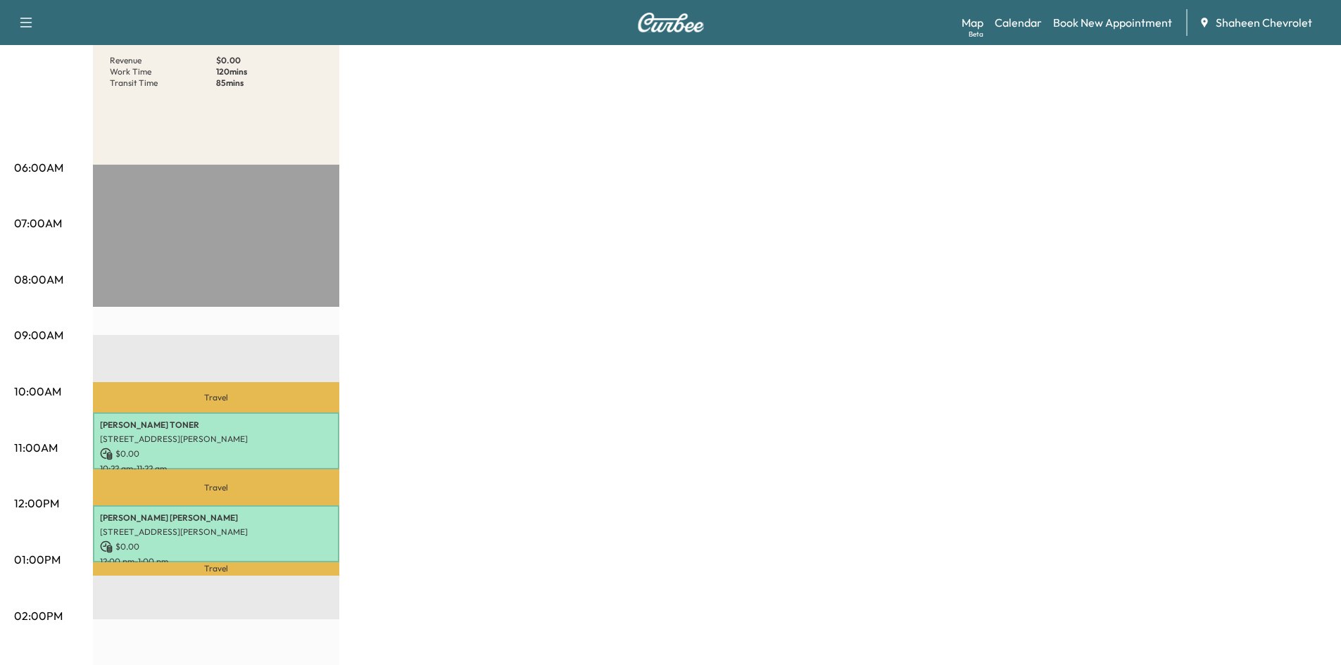
scroll to position [141, 0]
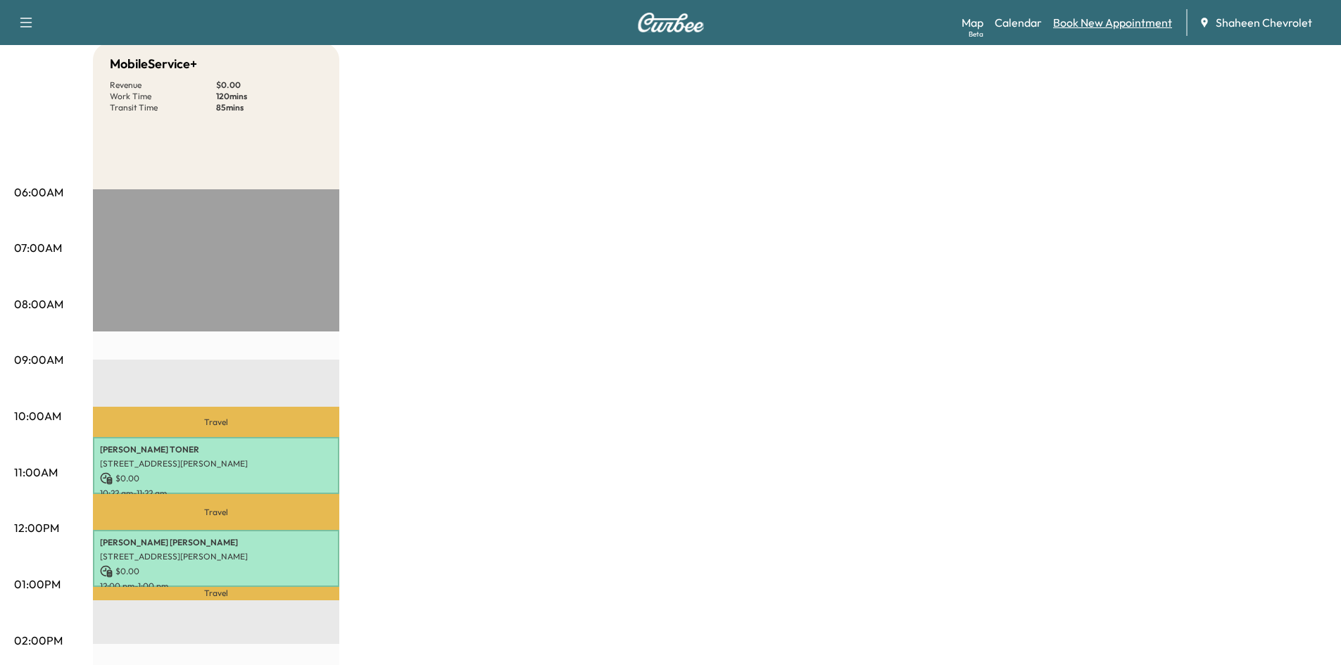
click at [1099, 24] on link "Book New Appointment" at bounding box center [1112, 22] width 119 height 17
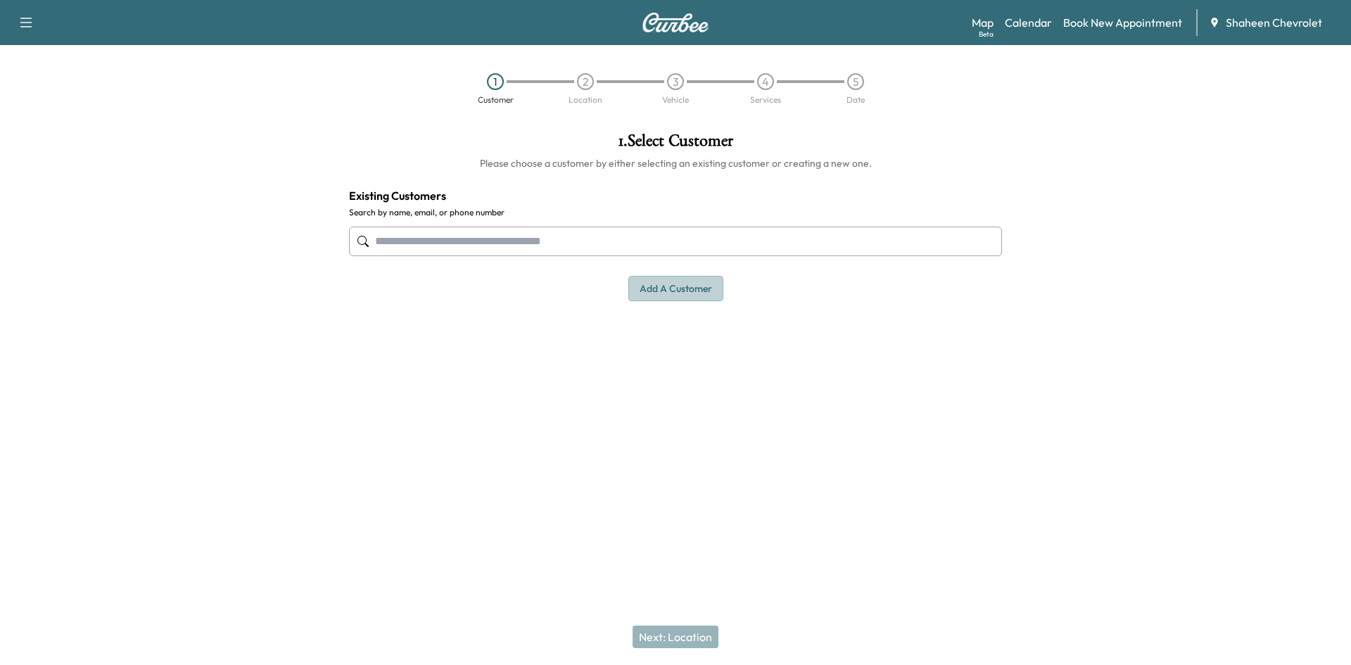
click at [645, 286] on button "Add a customer" at bounding box center [676, 289] width 95 height 26
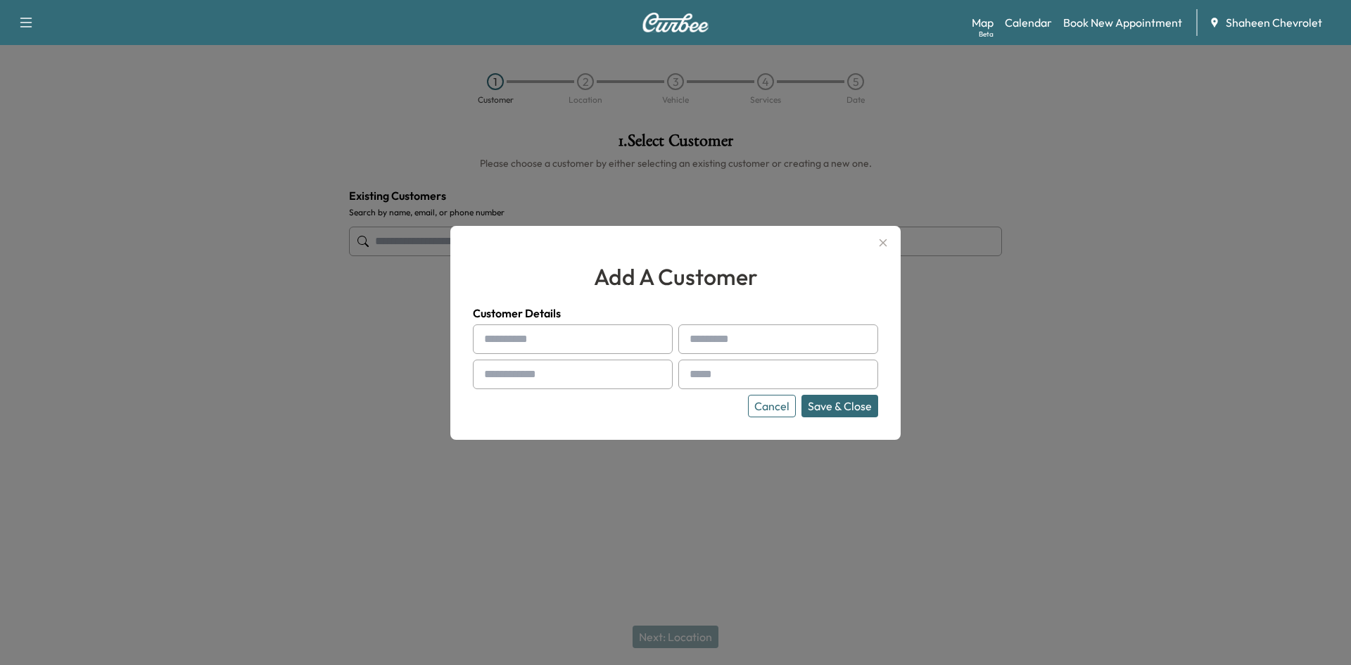
click at [550, 334] on input "text" at bounding box center [573, 339] width 200 height 30
type input "*"
type input "******"
type input "**********"
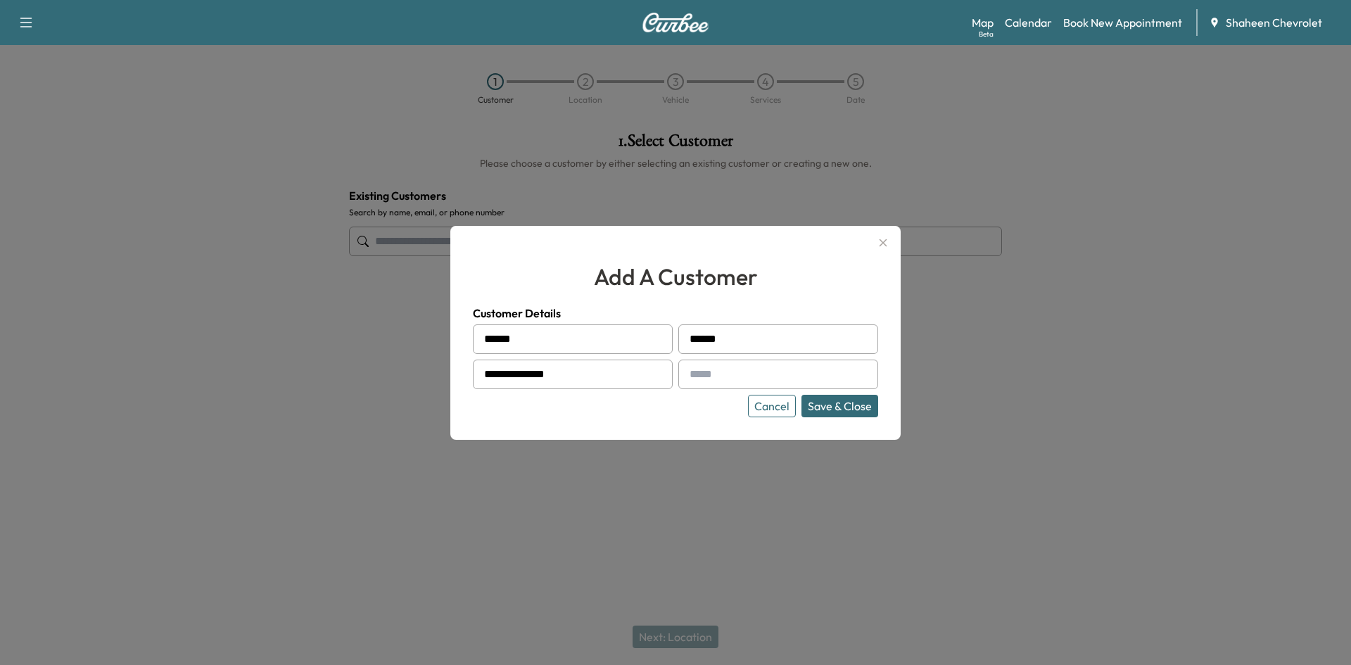
click at [743, 380] on input "text" at bounding box center [778, 375] width 200 height 30
type input "**********"
drag, startPoint x: 828, startPoint y: 414, endPoint x: 827, endPoint y: 405, distance: 8.6
click at [828, 411] on button "Save & Close" at bounding box center [840, 406] width 77 height 23
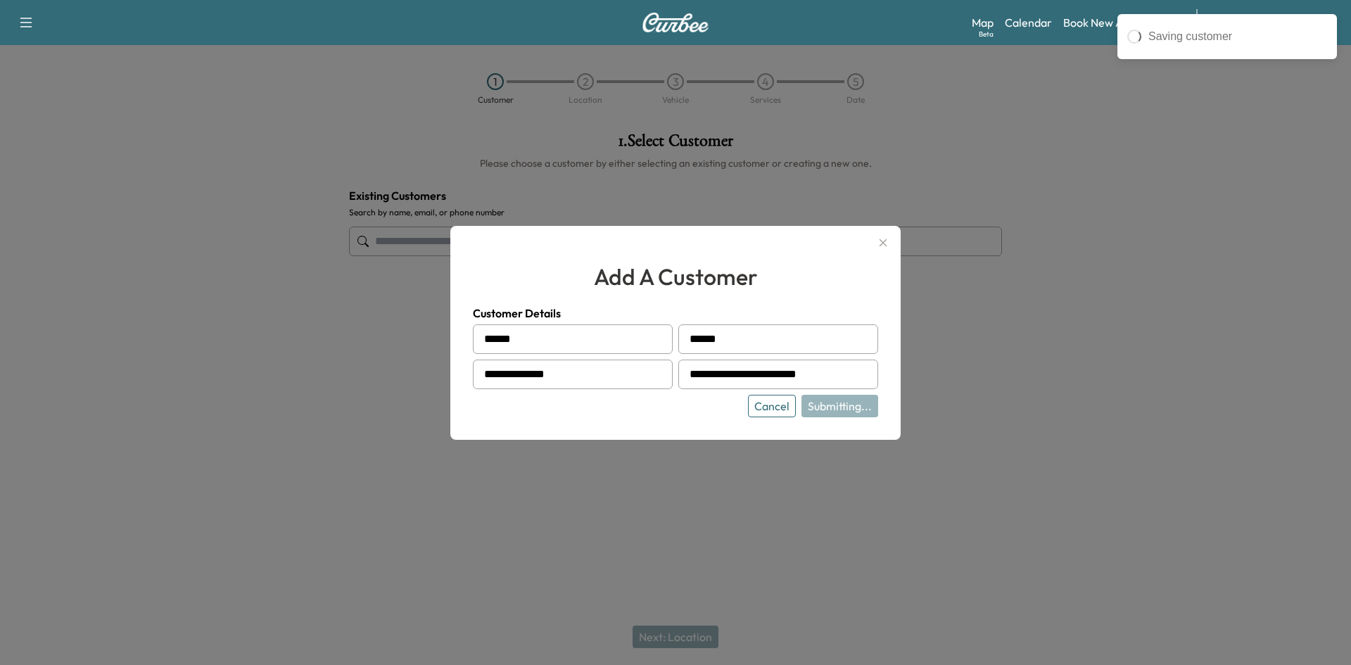
type input "**********"
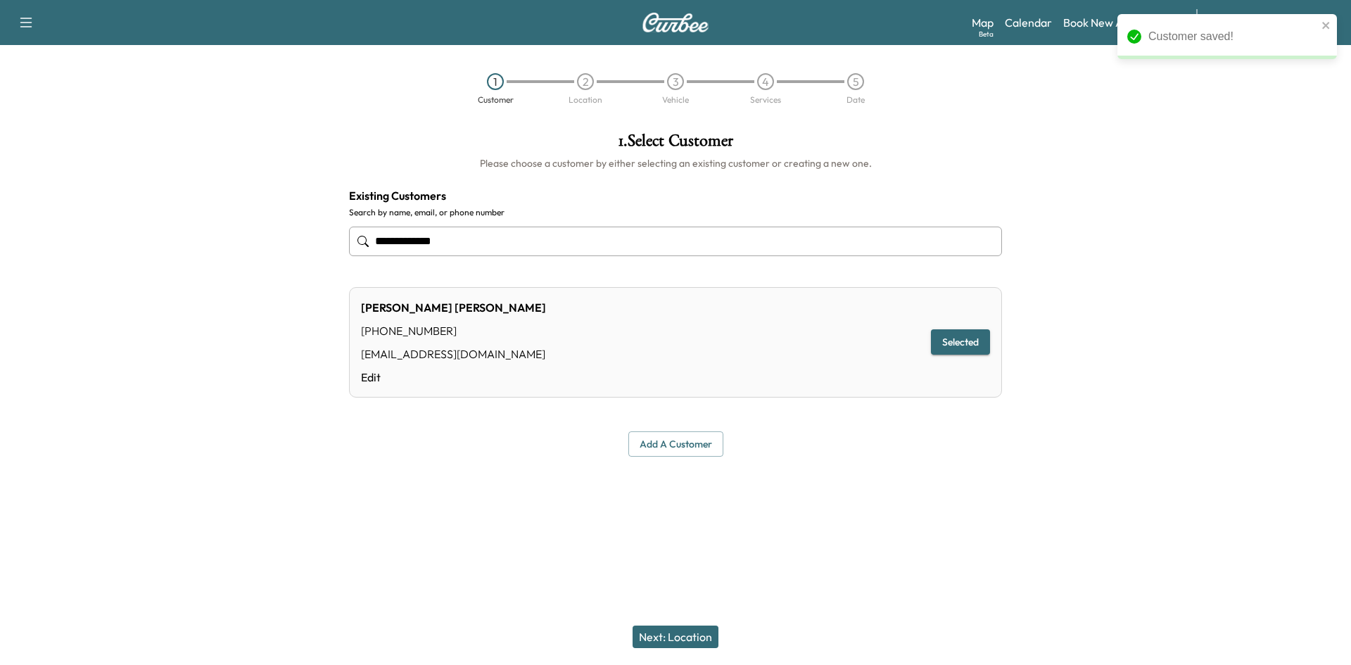
click at [678, 635] on button "Next: Location" at bounding box center [676, 637] width 86 height 23
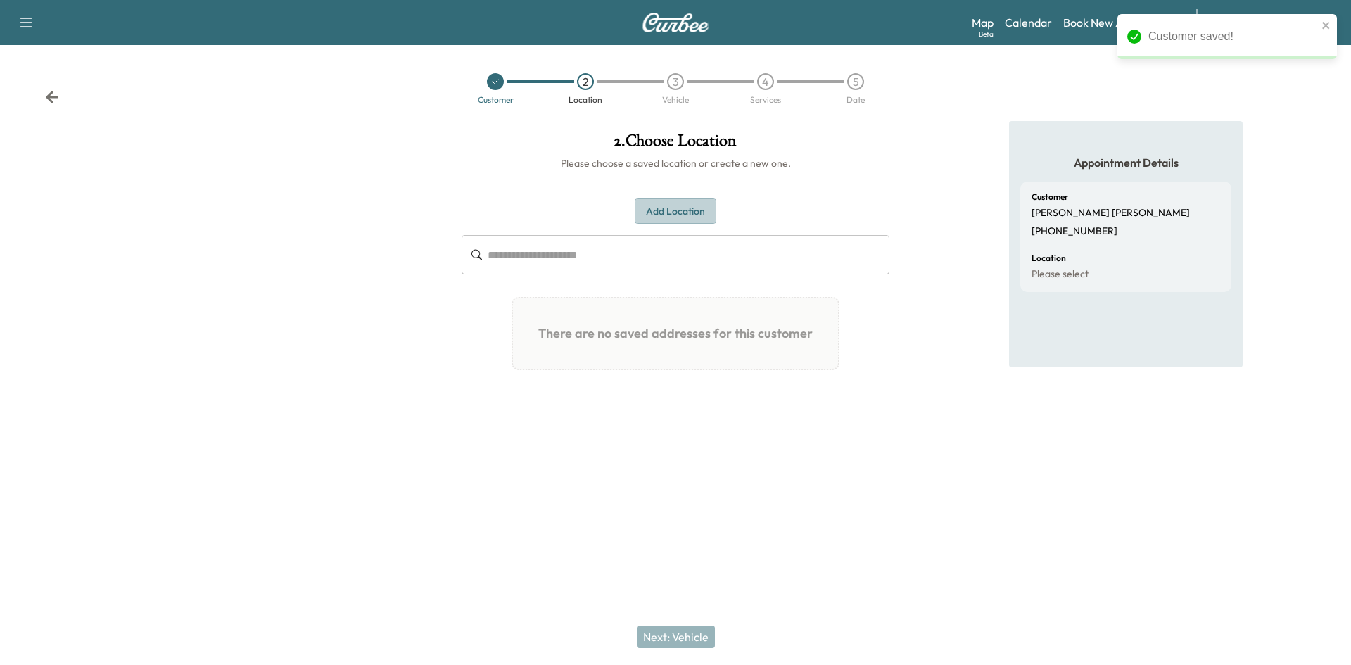
click at [669, 208] on button "Add Location" at bounding box center [676, 211] width 82 height 26
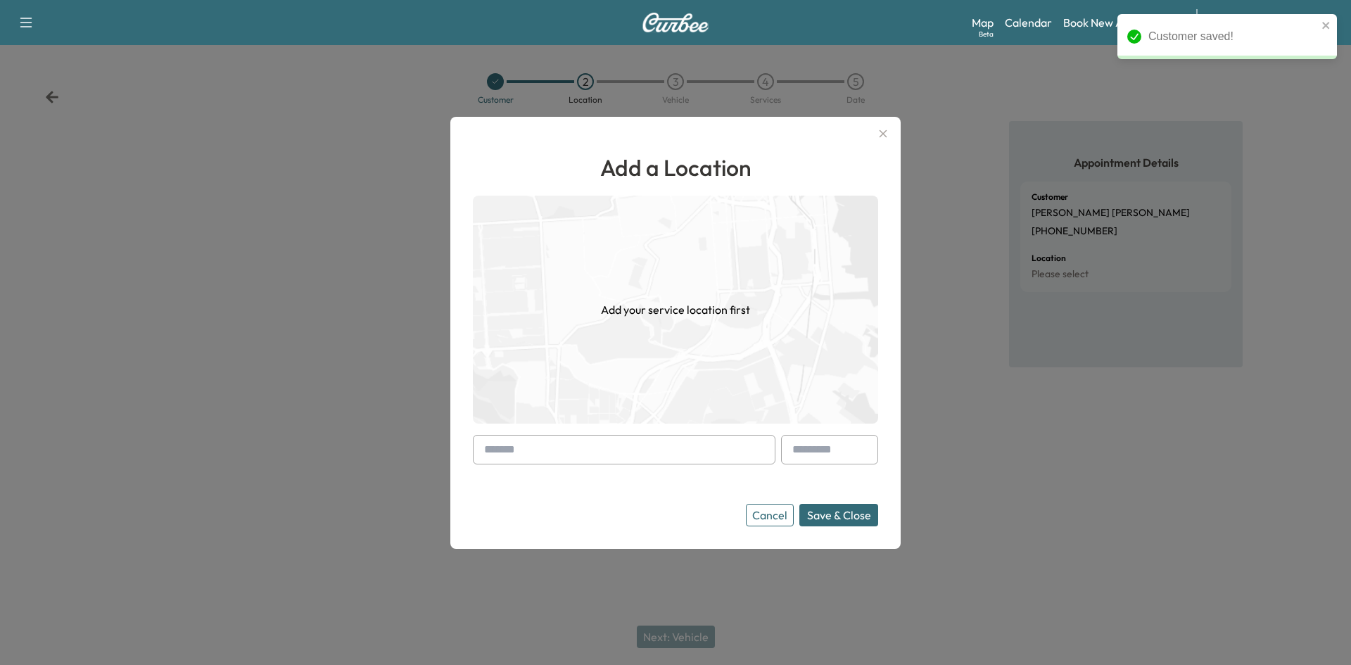
click at [567, 447] on input "text" at bounding box center [624, 450] width 303 height 30
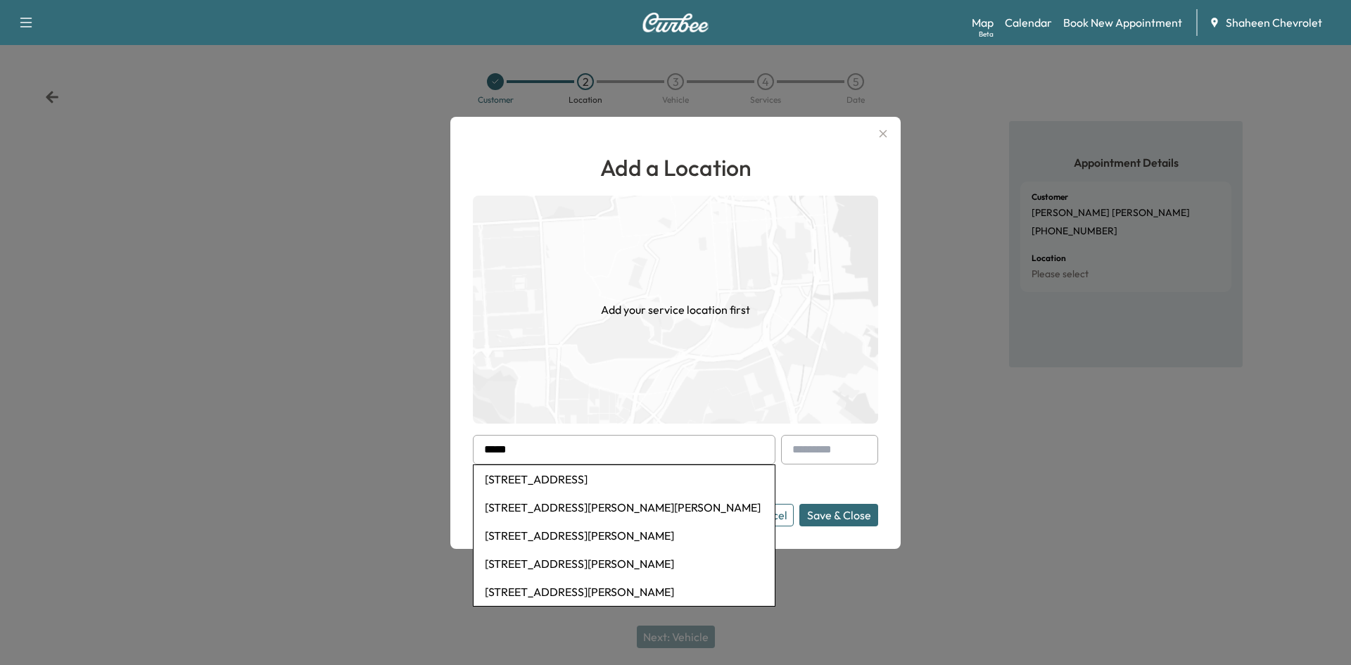
click at [585, 504] on li "[STREET_ADDRESS][PERSON_NAME][PERSON_NAME]" at bounding box center [624, 507] width 301 height 28
type input "**********"
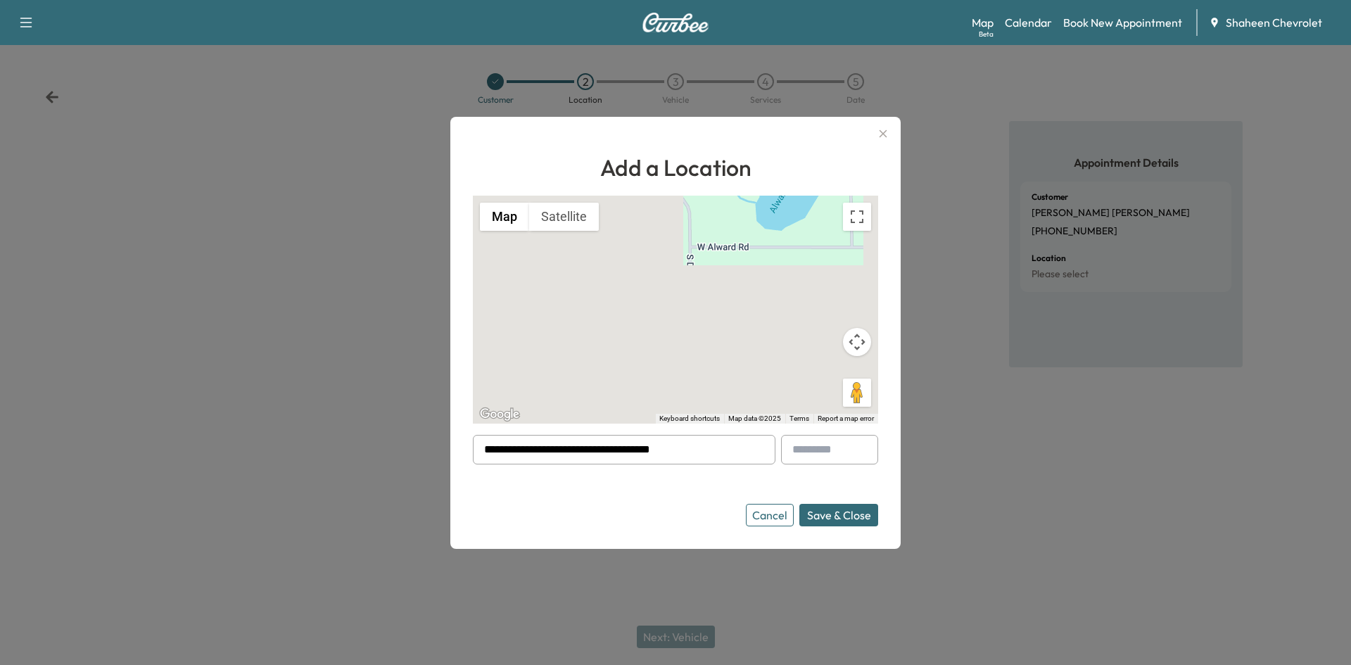
click at [850, 517] on button "Save & Close" at bounding box center [839, 515] width 79 height 23
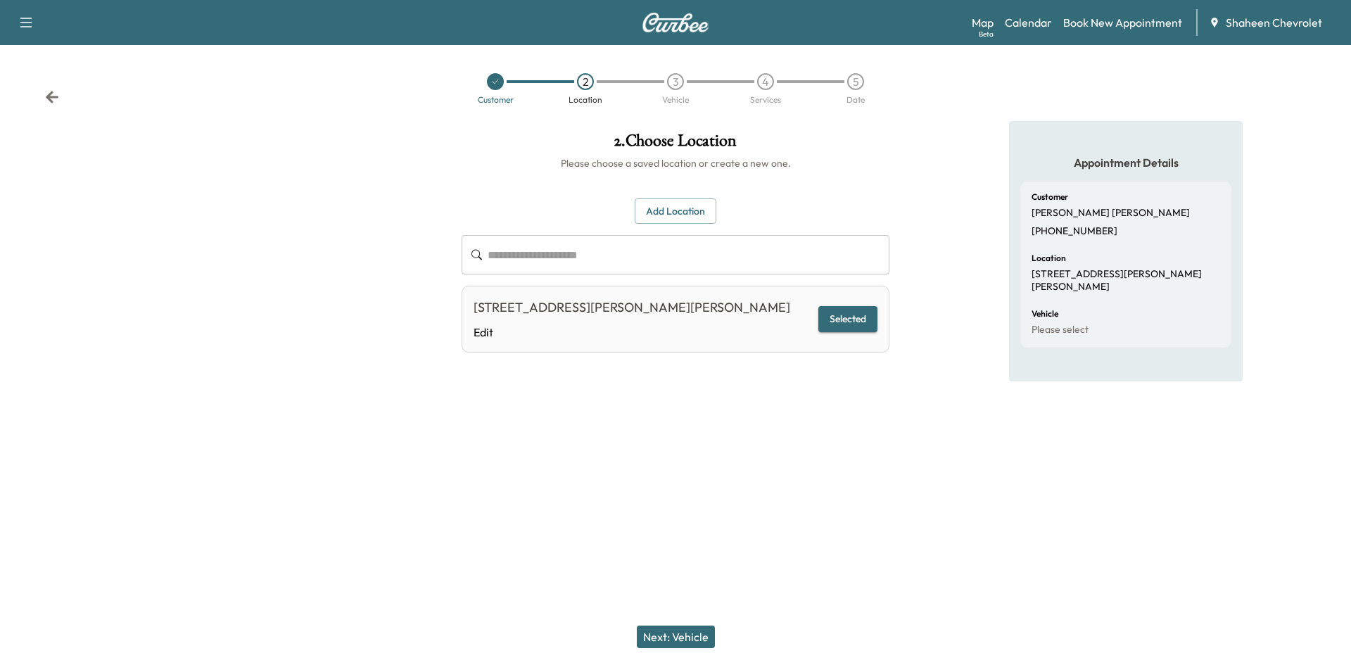
click at [695, 631] on button "Next: Vehicle" at bounding box center [676, 637] width 78 height 23
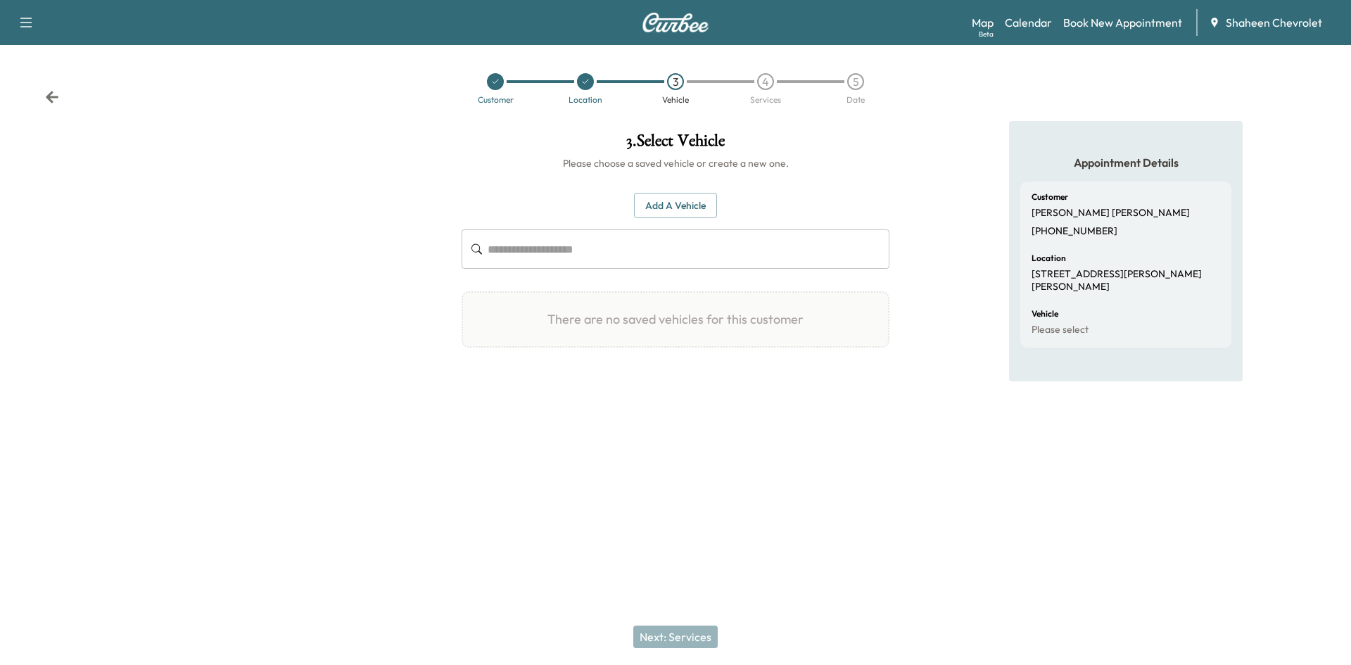
click at [689, 211] on button "Add a Vehicle" at bounding box center [675, 206] width 83 height 26
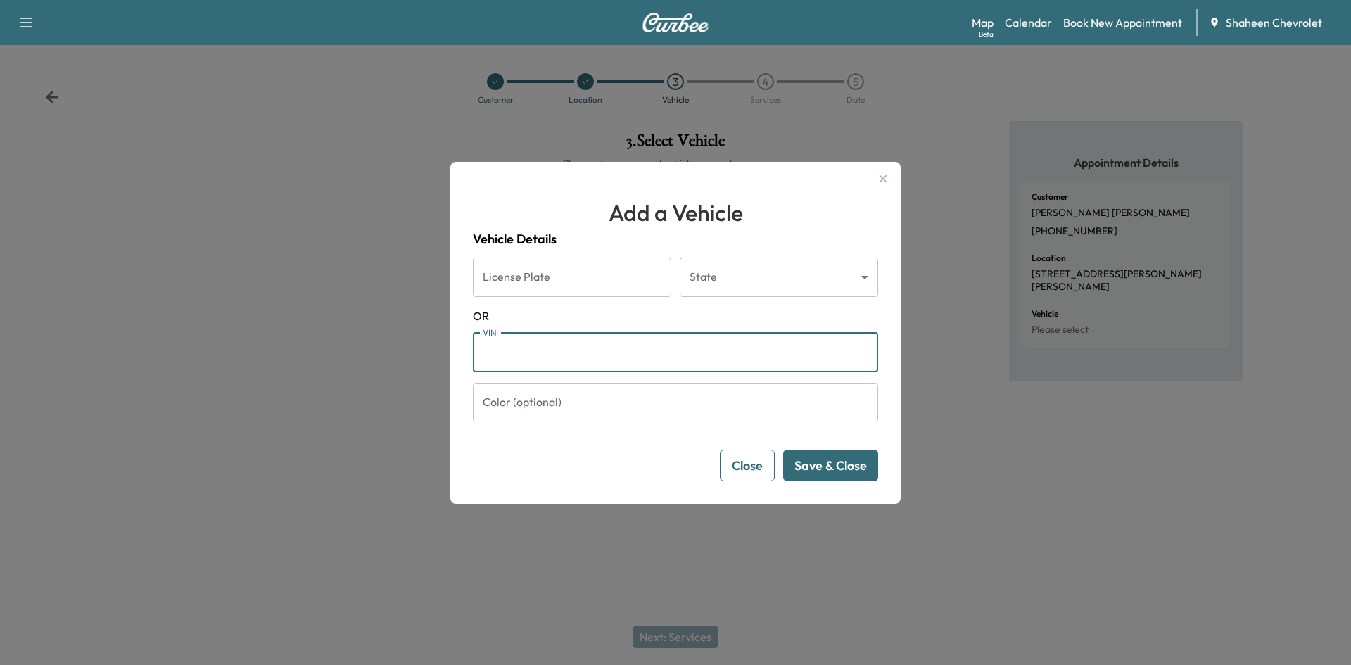
paste input "**********"
type input "**********"
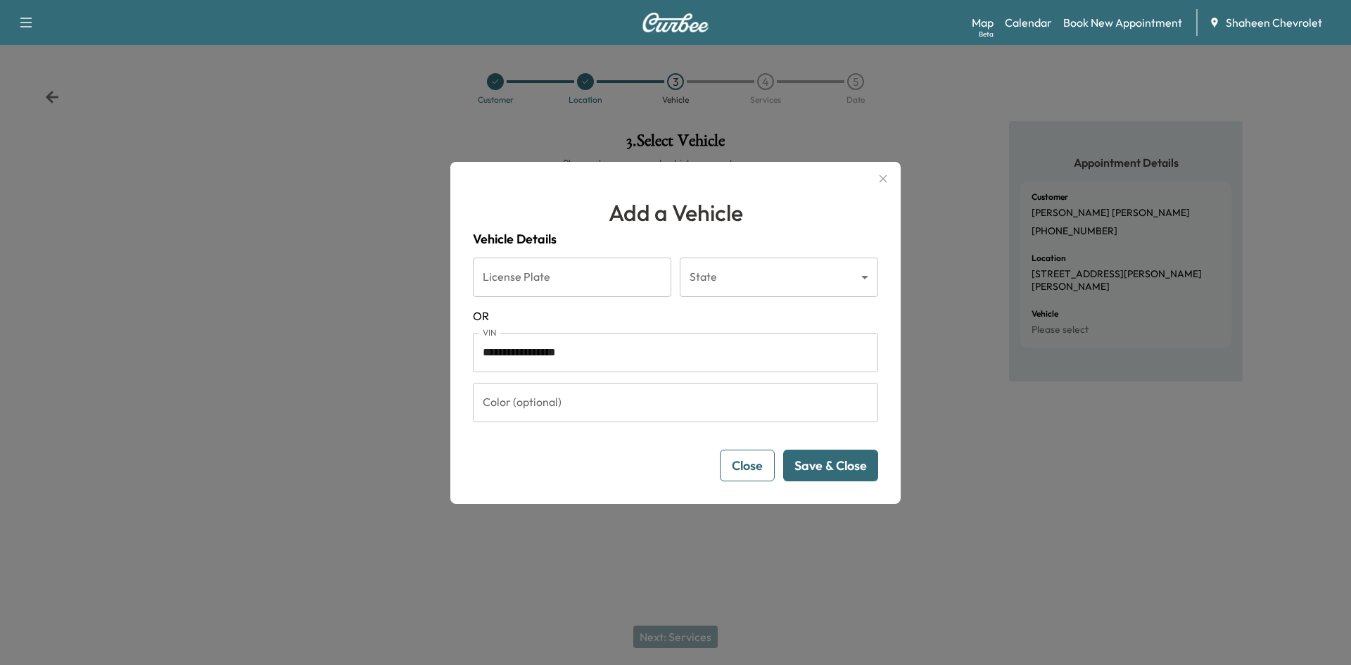
click at [825, 463] on button "Save & Close" at bounding box center [830, 466] width 95 height 32
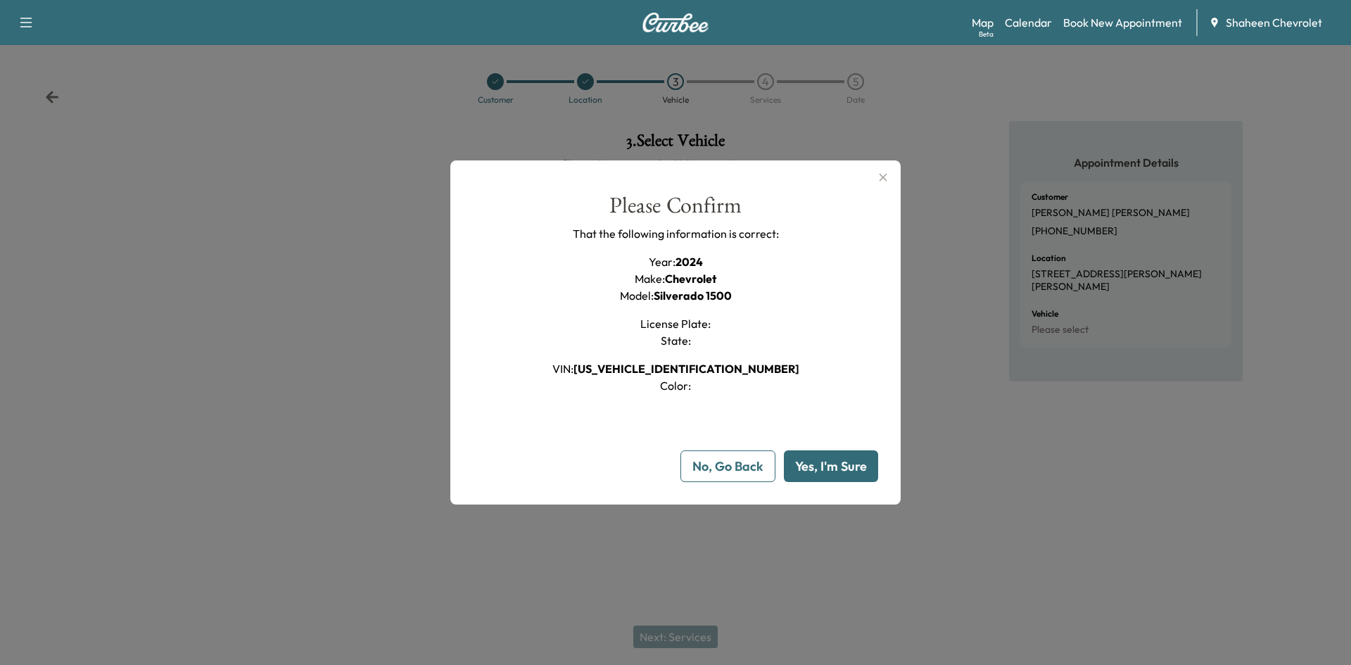
click at [845, 468] on button "Yes, I'm Sure" at bounding box center [831, 466] width 94 height 32
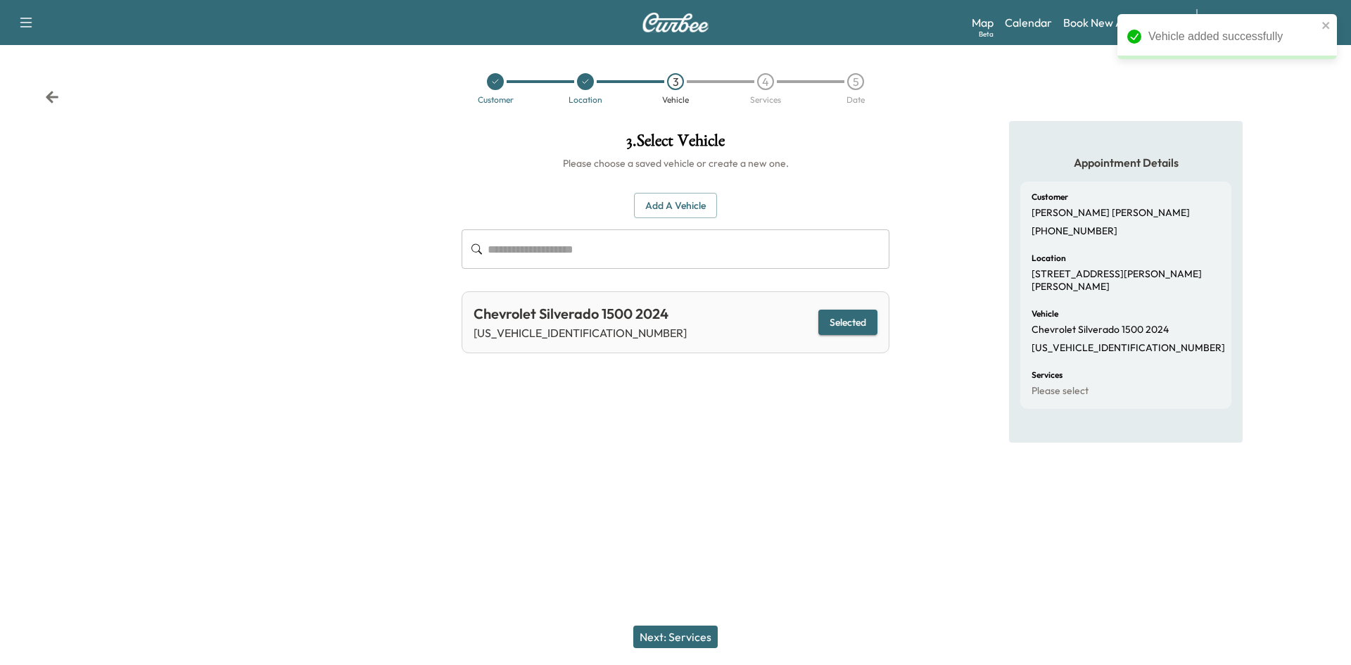
click at [684, 643] on button "Next: Services" at bounding box center [675, 637] width 84 height 23
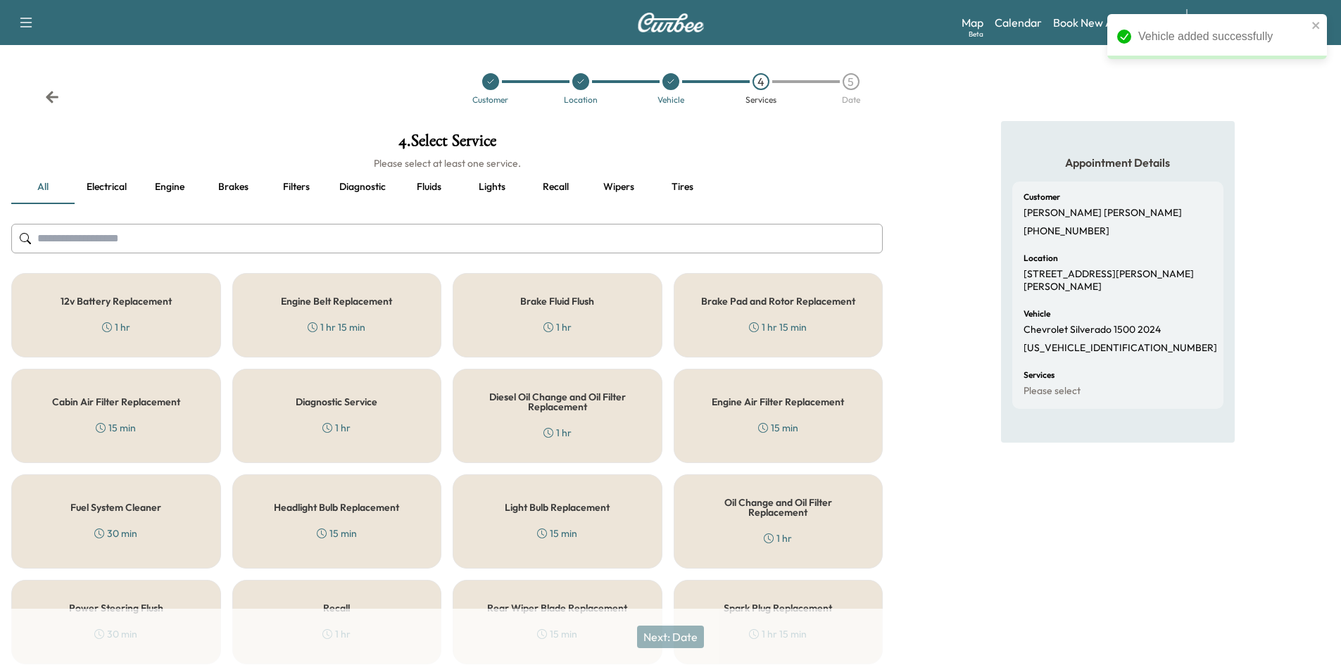
click at [201, 242] on input "text" at bounding box center [446, 239] width 871 height 30
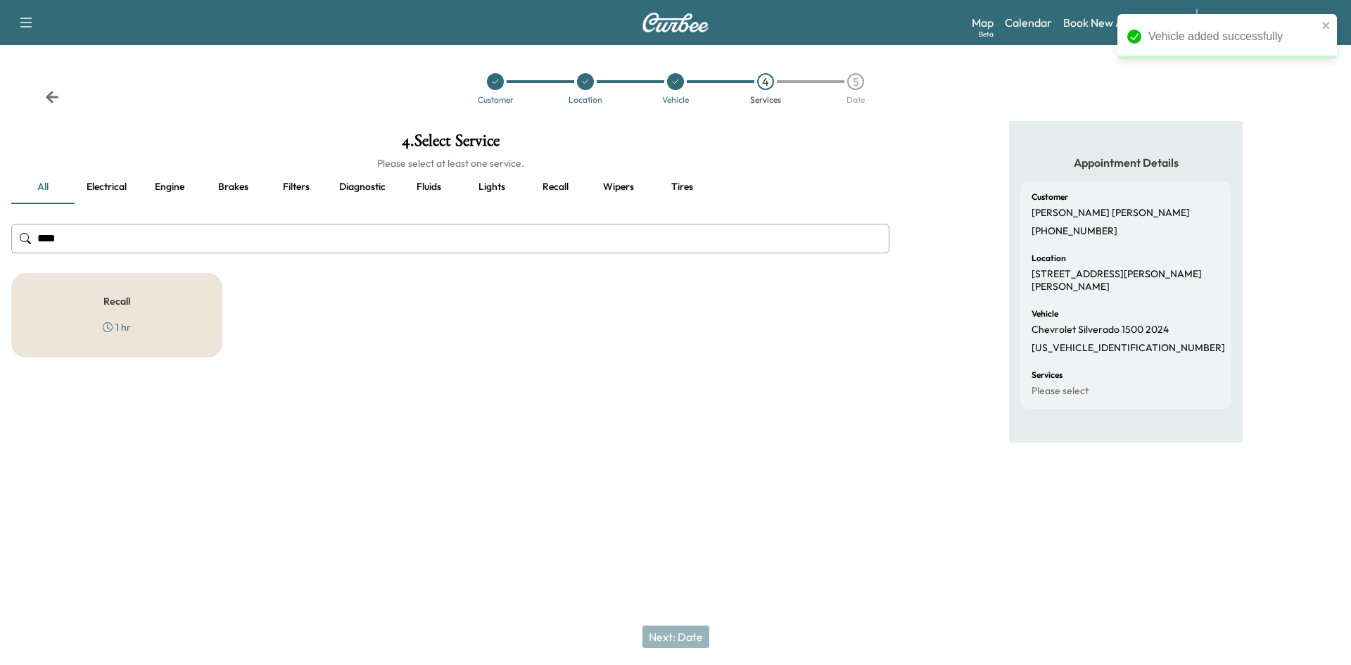
type input "****"
click at [168, 301] on div "Recall 1 hr" at bounding box center [116, 315] width 211 height 84
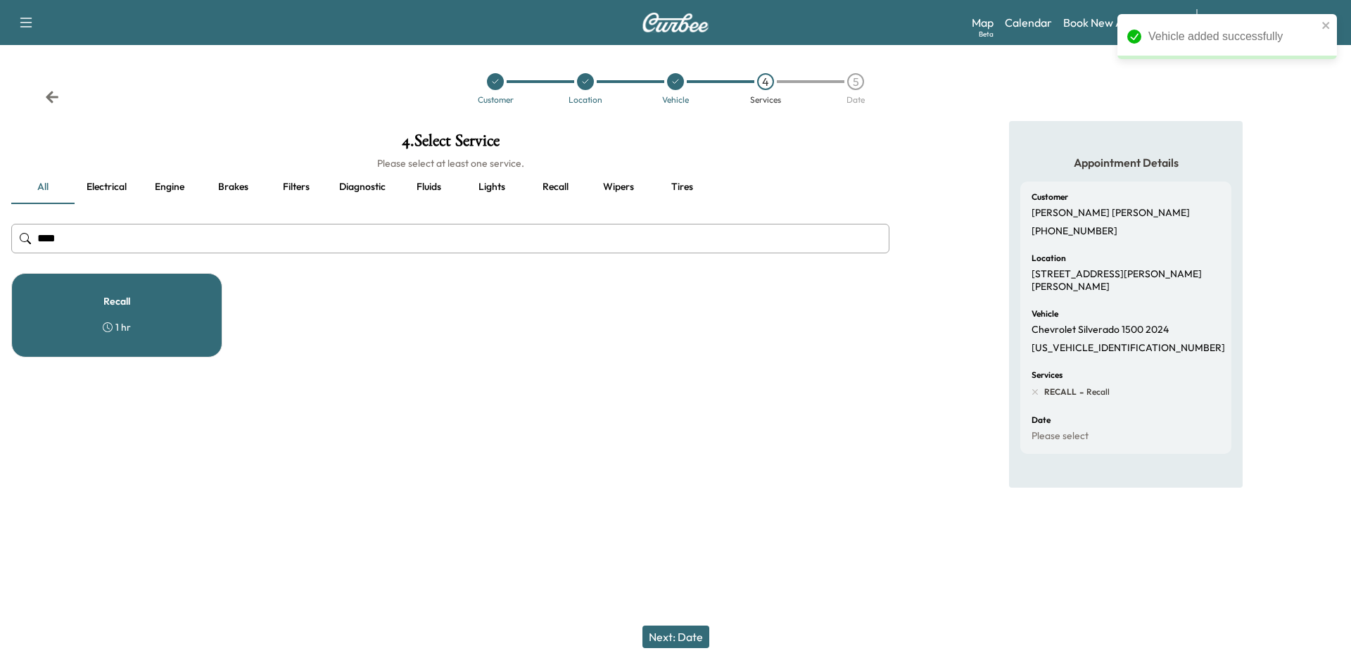
click at [696, 645] on button "Next: Date" at bounding box center [676, 637] width 67 height 23
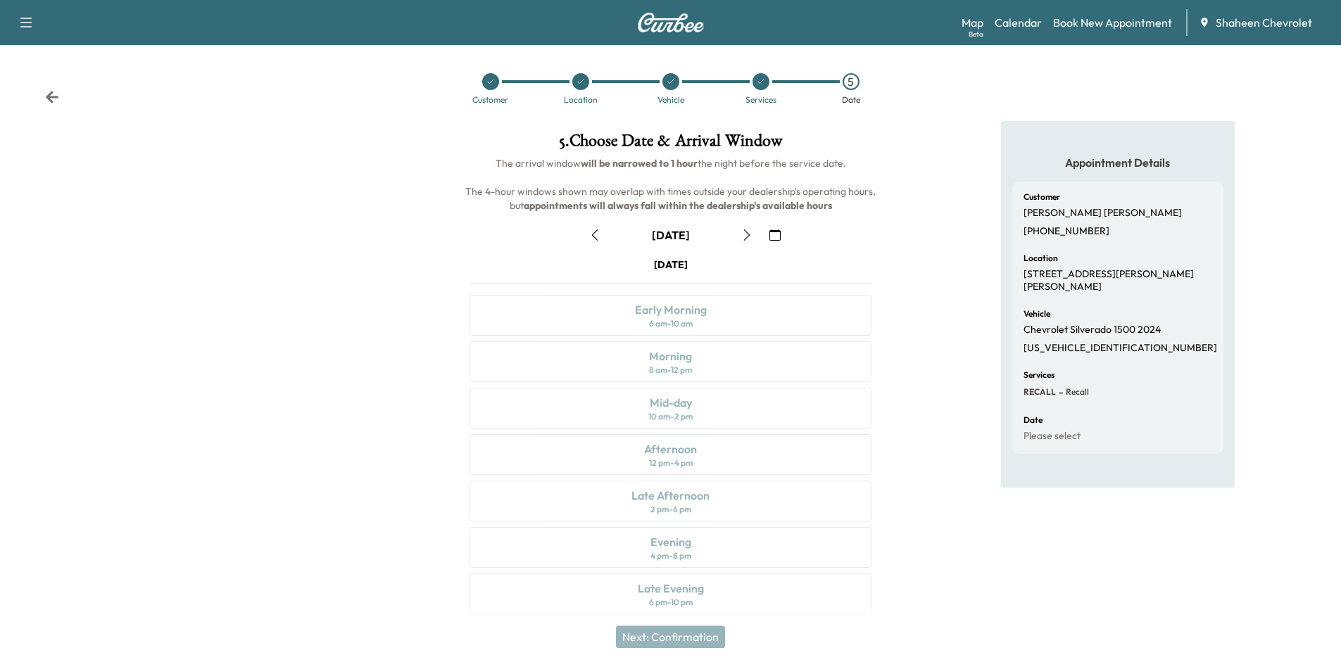
click at [748, 236] on icon "button" at bounding box center [746, 234] width 6 height 11
click at [721, 368] on div "Morning 8 am - 12 pm" at bounding box center [670, 361] width 402 height 41
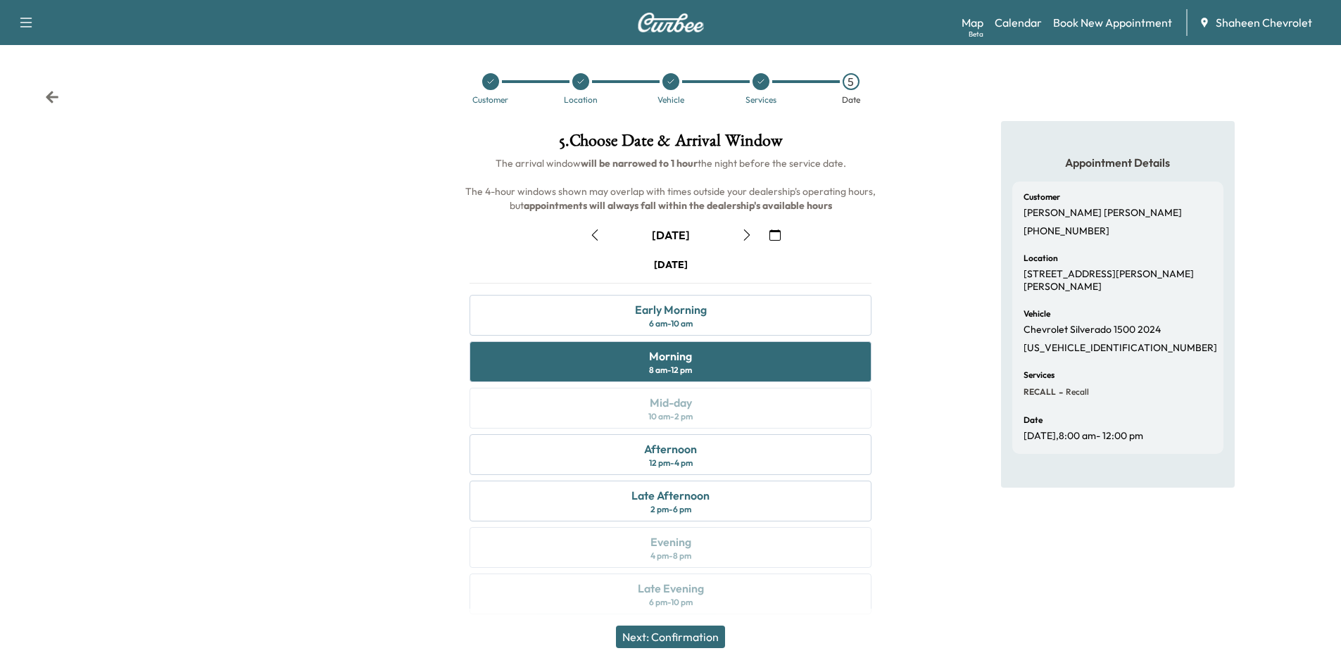
click at [697, 634] on button "Next: Confirmation" at bounding box center [670, 637] width 109 height 23
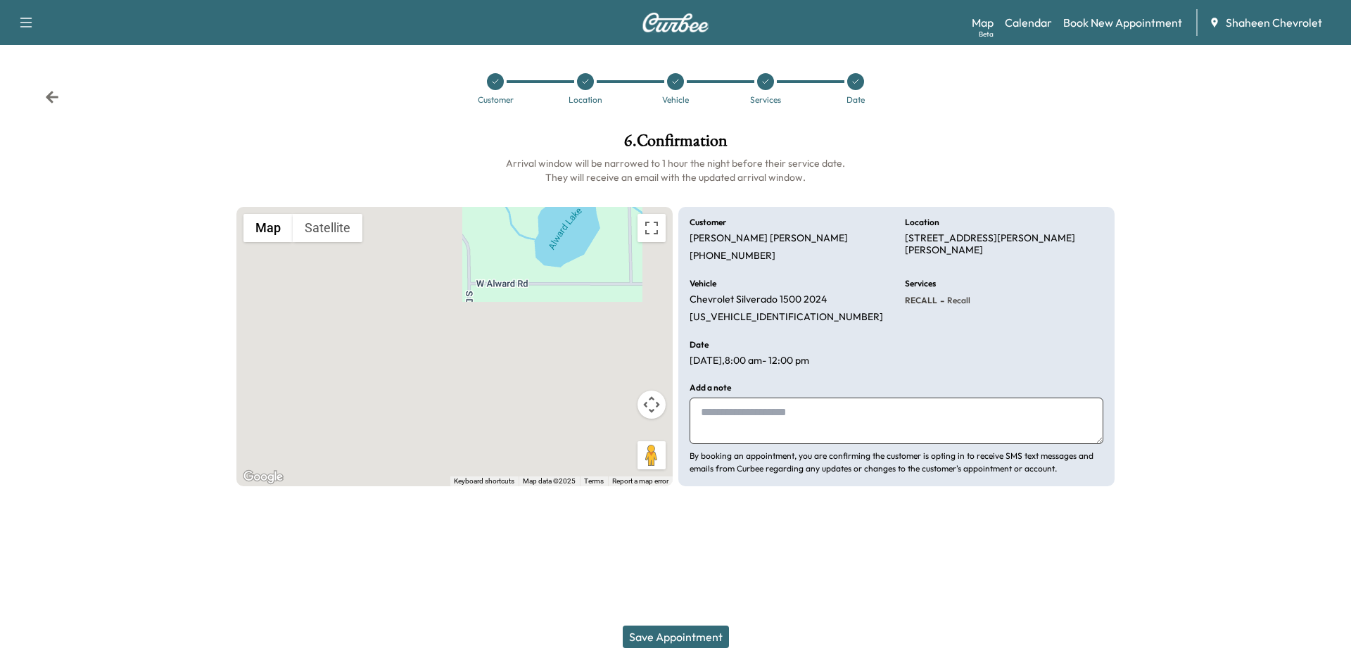
click at [697, 634] on button "Save Appointment" at bounding box center [676, 637] width 106 height 23
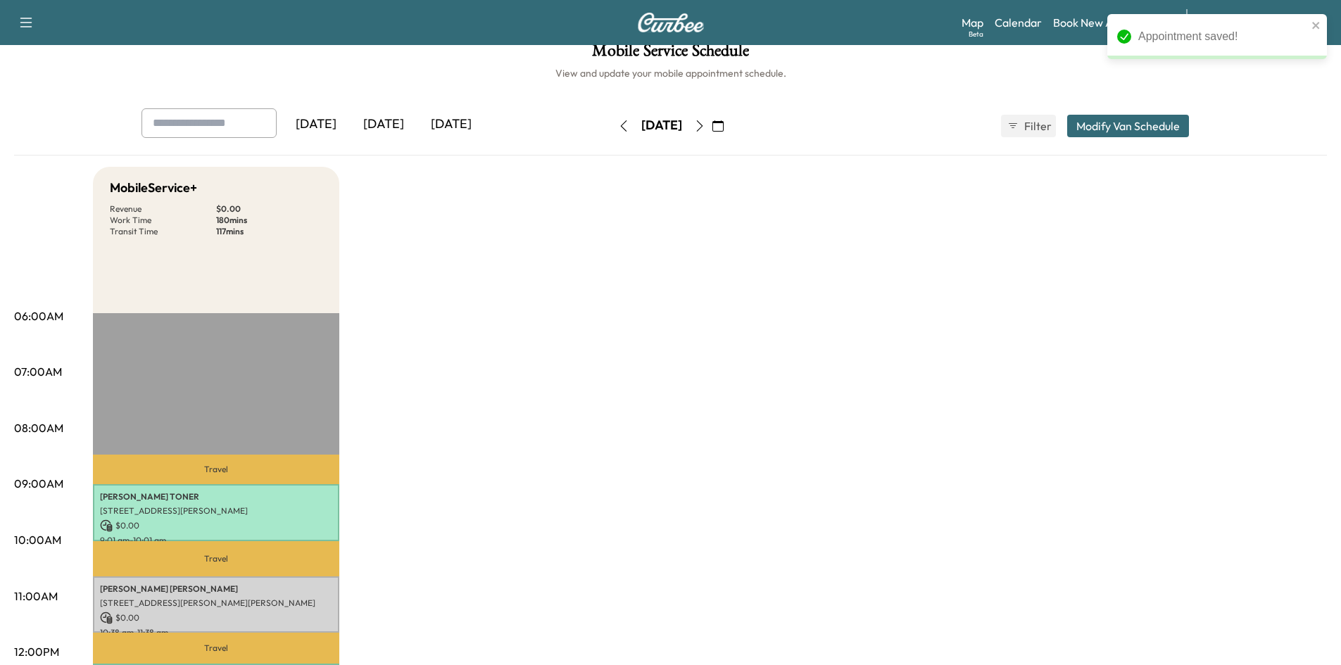
scroll to position [211, 0]
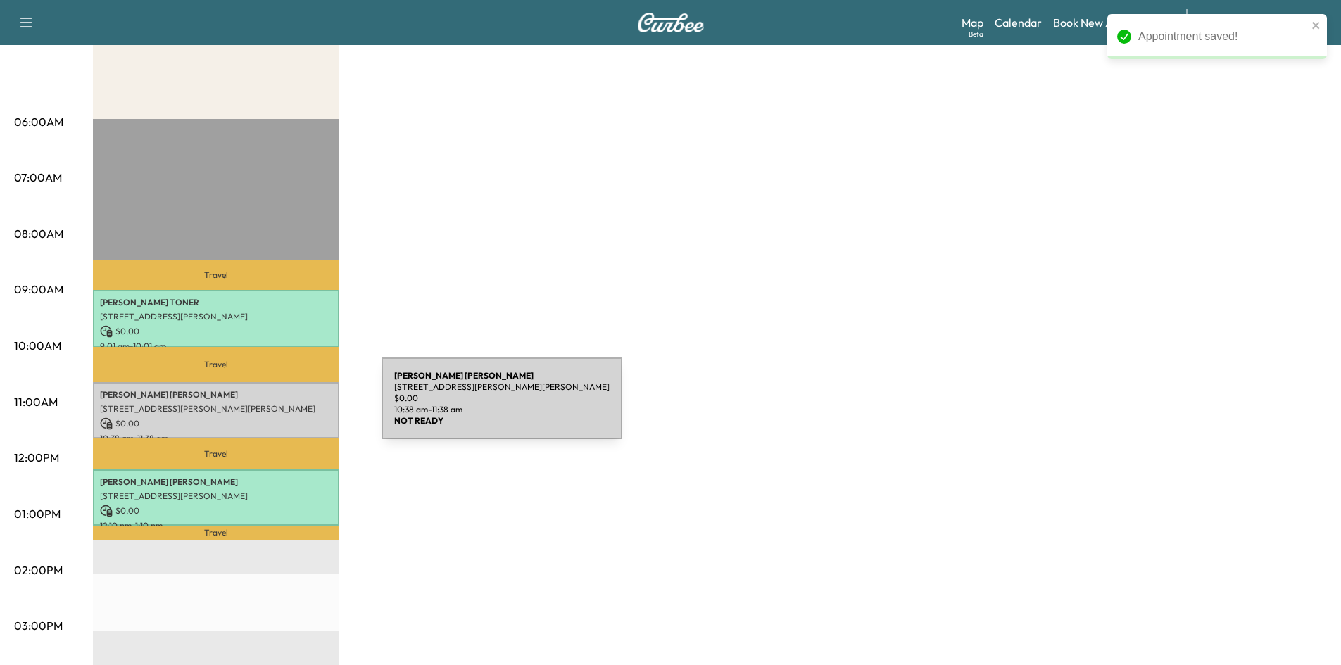
click at [276, 407] on p "[STREET_ADDRESS][PERSON_NAME][PERSON_NAME]" at bounding box center [216, 408] width 232 height 11
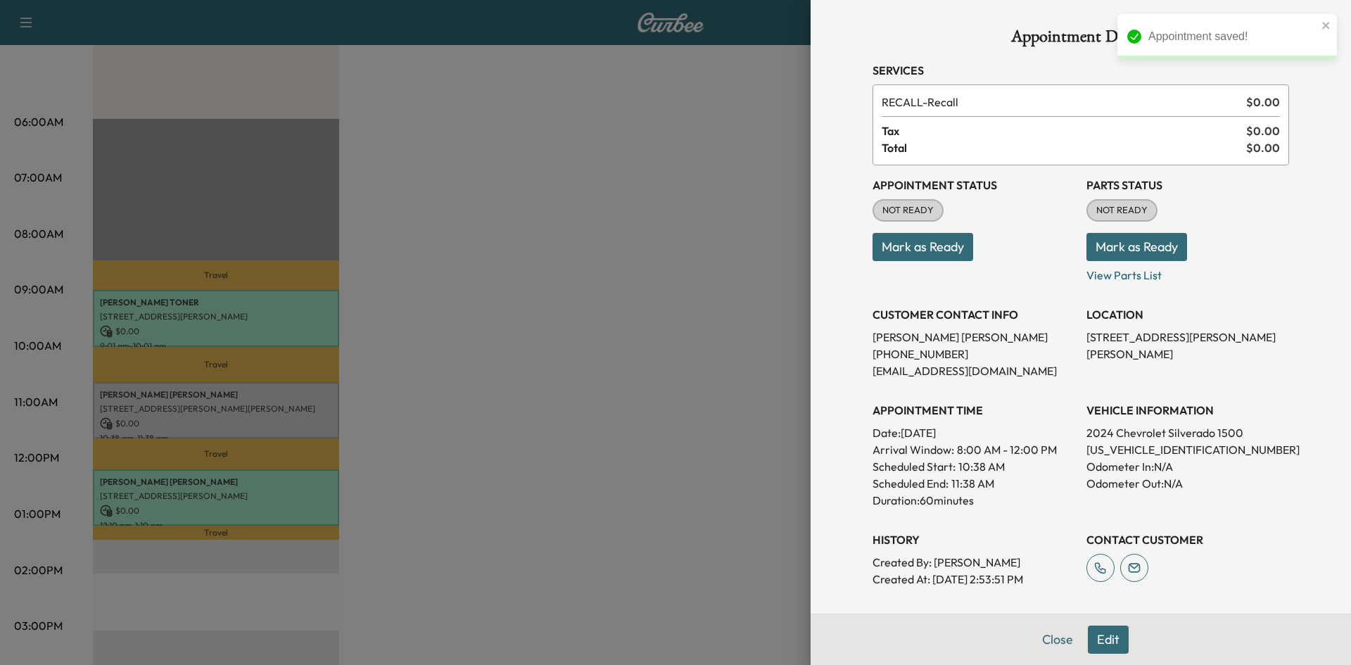
click at [897, 241] on button "Mark as Ready" at bounding box center [923, 247] width 101 height 28
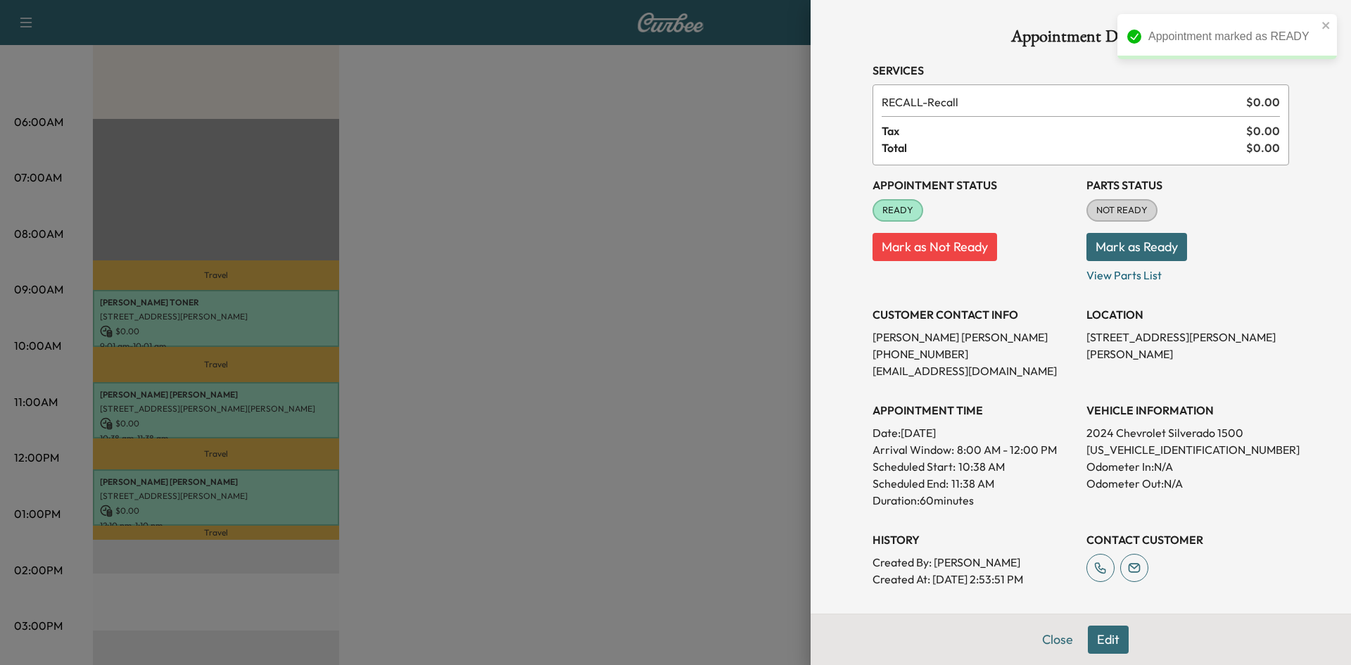
click at [1119, 244] on button "Mark as Ready" at bounding box center [1137, 247] width 101 height 28
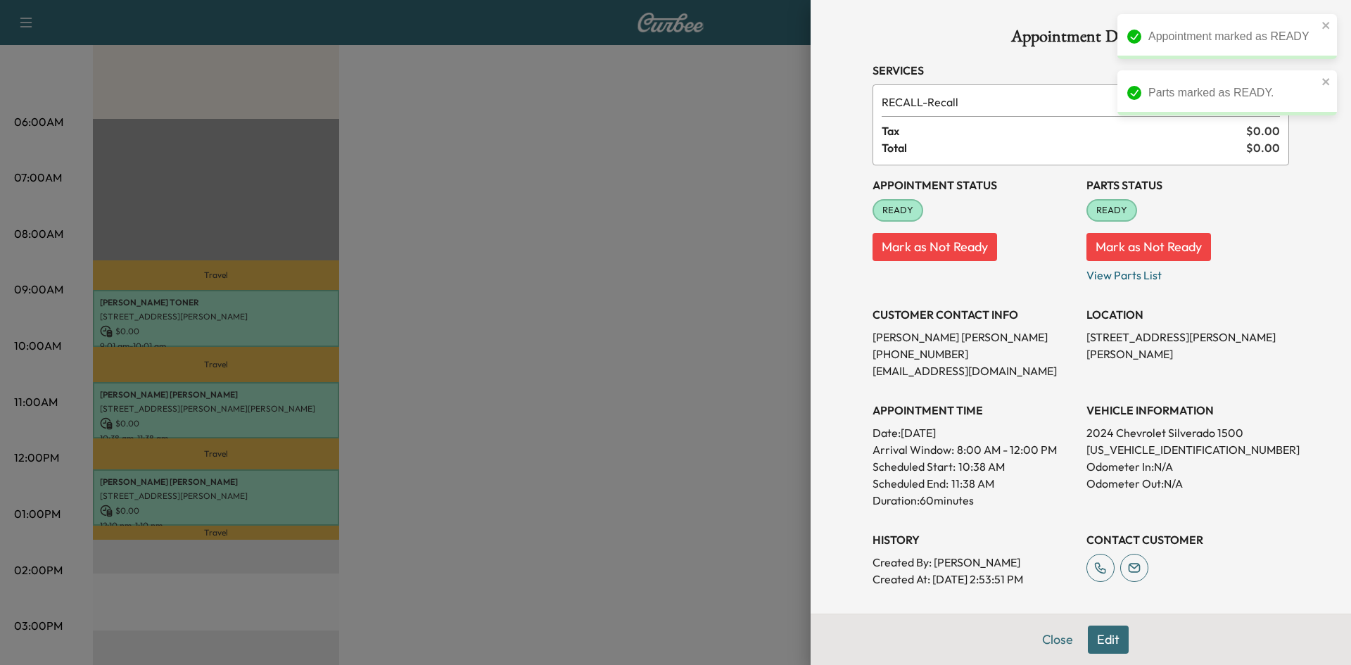
click at [544, 197] on div at bounding box center [675, 332] width 1351 height 665
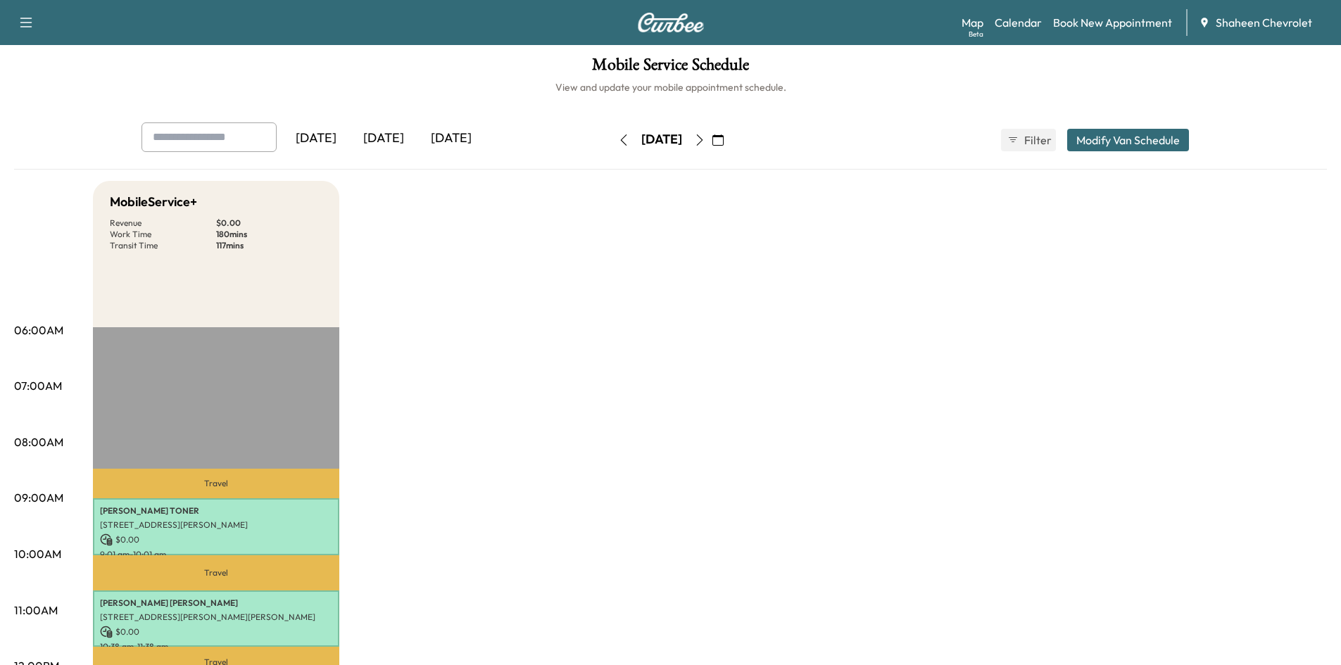
scroll to position [0, 0]
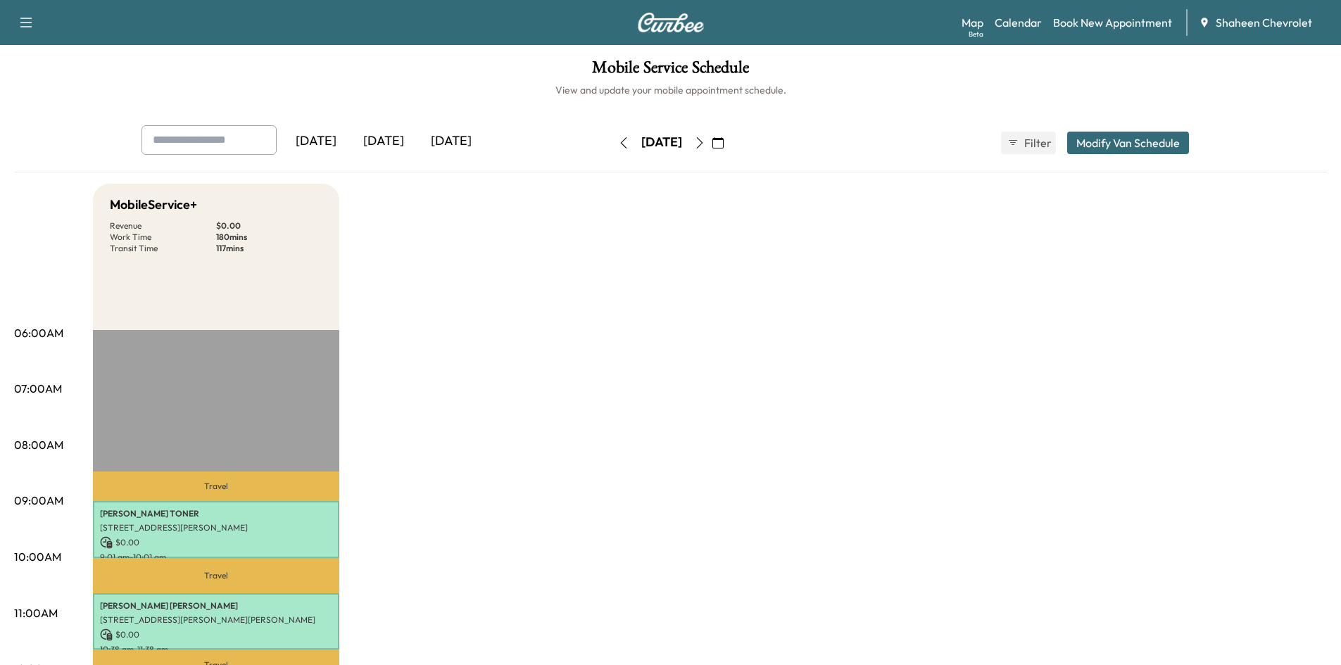
click at [612, 135] on button "button" at bounding box center [624, 143] width 24 height 23
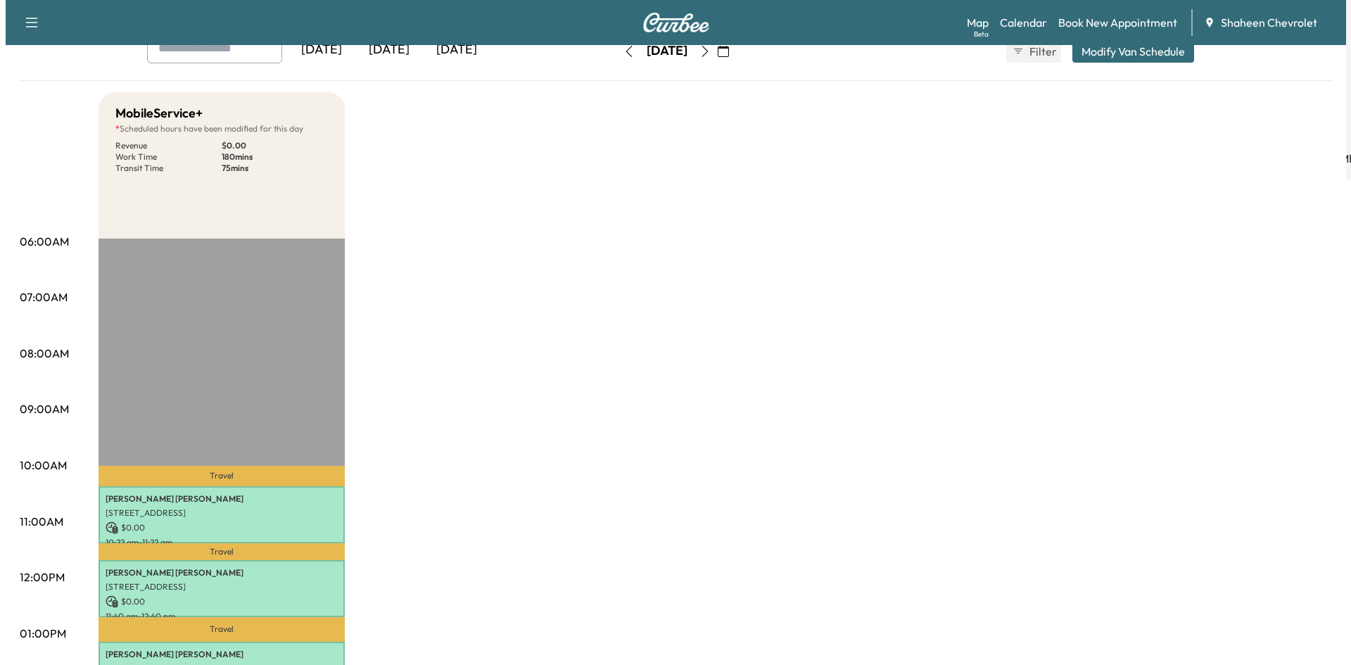
scroll to position [282, 0]
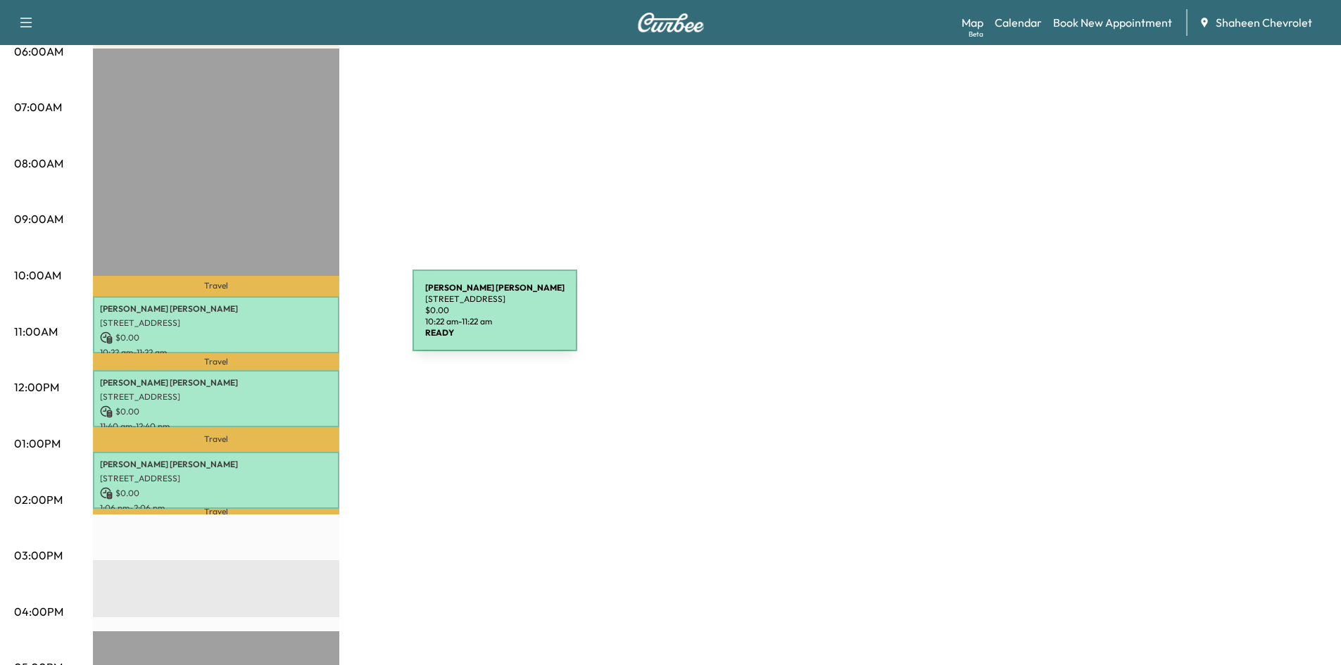
click at [307, 319] on p "[STREET_ADDRESS]" at bounding box center [216, 322] width 232 height 11
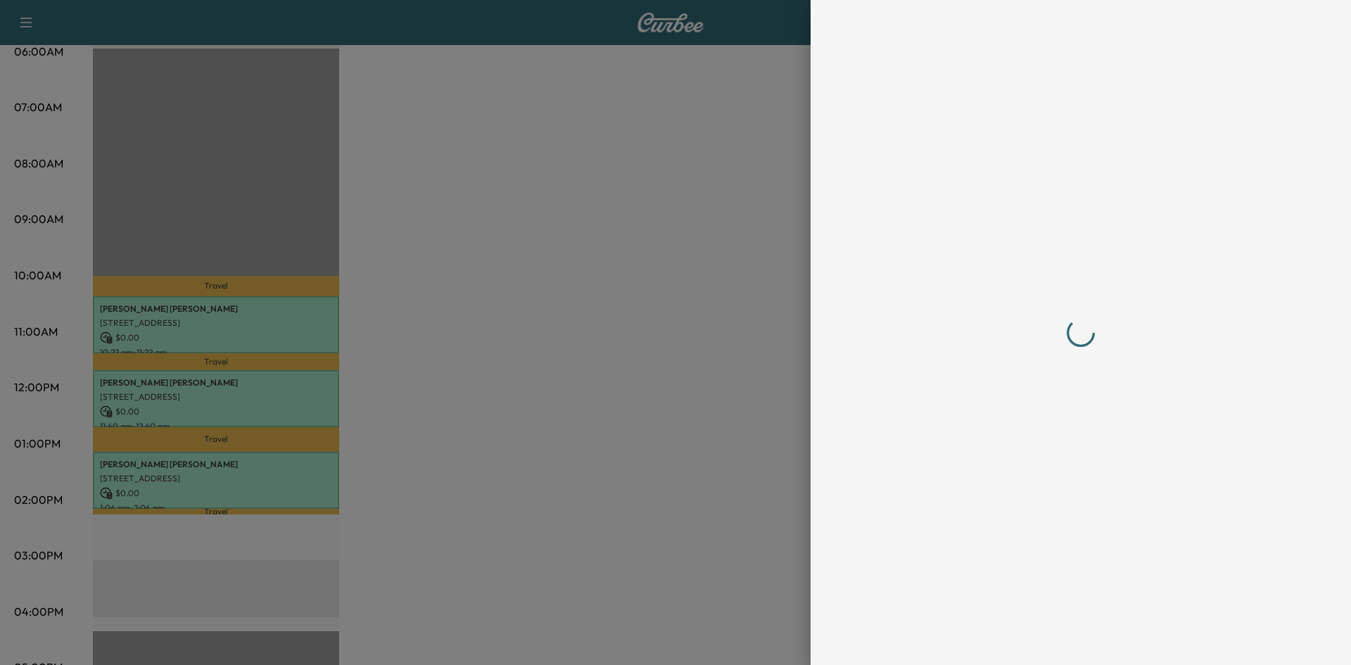
click at [1154, 445] on div at bounding box center [1081, 332] width 417 height 609
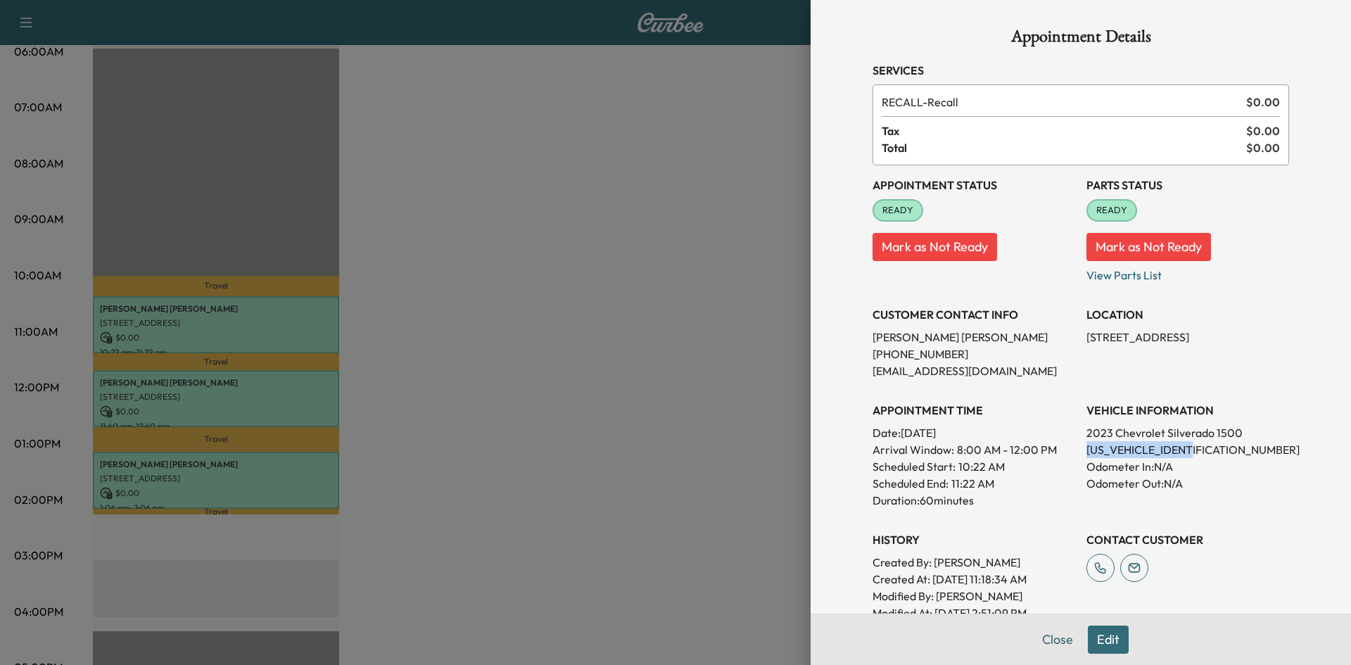
drag, startPoint x: 1191, startPoint y: 445, endPoint x: 1077, endPoint y: 454, distance: 114.4
click at [1087, 454] on p "[US_VEHICLE_IDENTIFICATION_NUMBER]" at bounding box center [1188, 449] width 203 height 17
copy p "[US_VEHICLE_IDENTIFICATION_NUMBER]"
click at [286, 389] on div at bounding box center [675, 332] width 1351 height 665
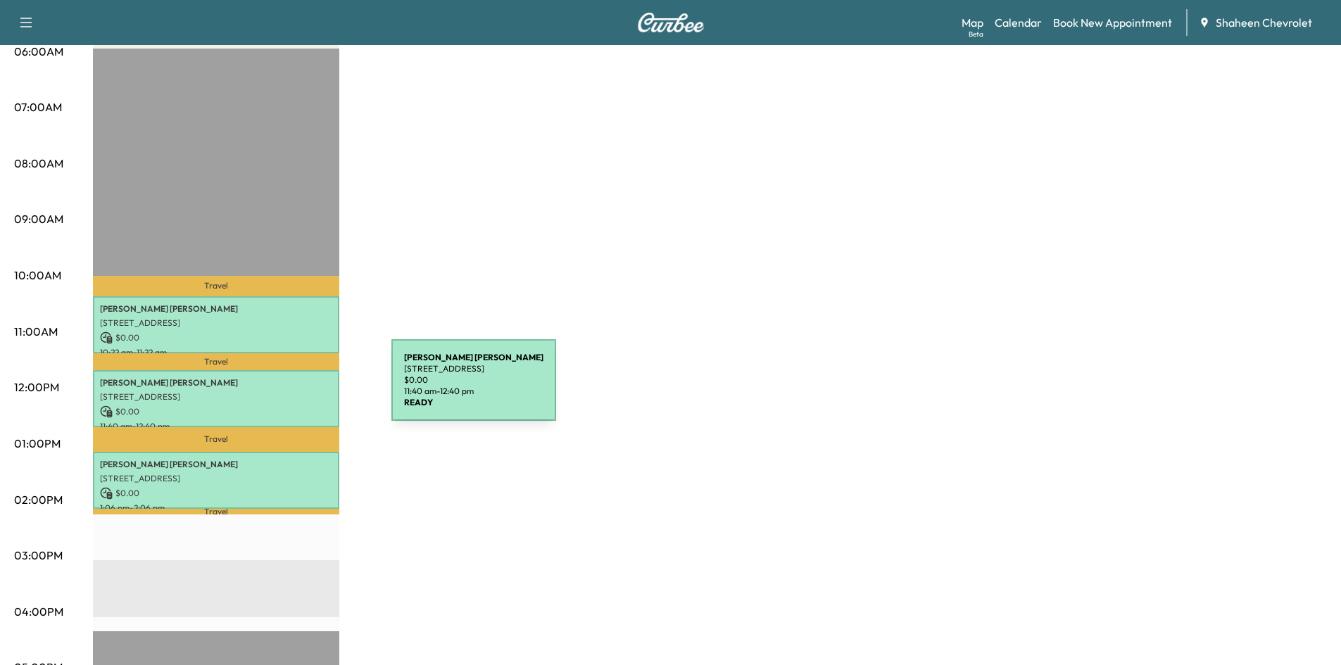
click at [286, 391] on p "[STREET_ADDRESS]" at bounding box center [216, 396] width 232 height 11
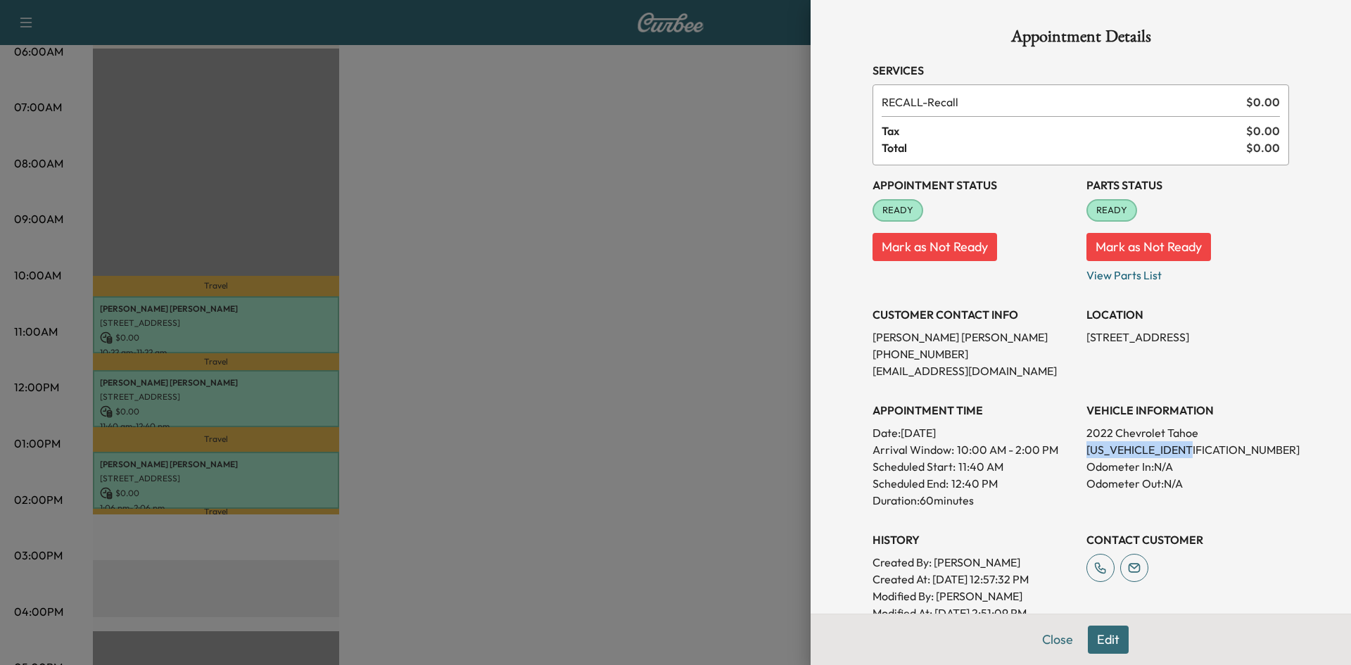
drag, startPoint x: 1194, startPoint y: 446, endPoint x: 1076, endPoint y: 445, distance: 117.5
click at [1087, 445] on p "[US_VEHICLE_IDENTIFICATION_NUMBER]" at bounding box center [1188, 449] width 203 height 17
copy p "[US_VEHICLE_IDENTIFICATION_NUMBER]"
click at [662, 235] on div at bounding box center [675, 332] width 1351 height 665
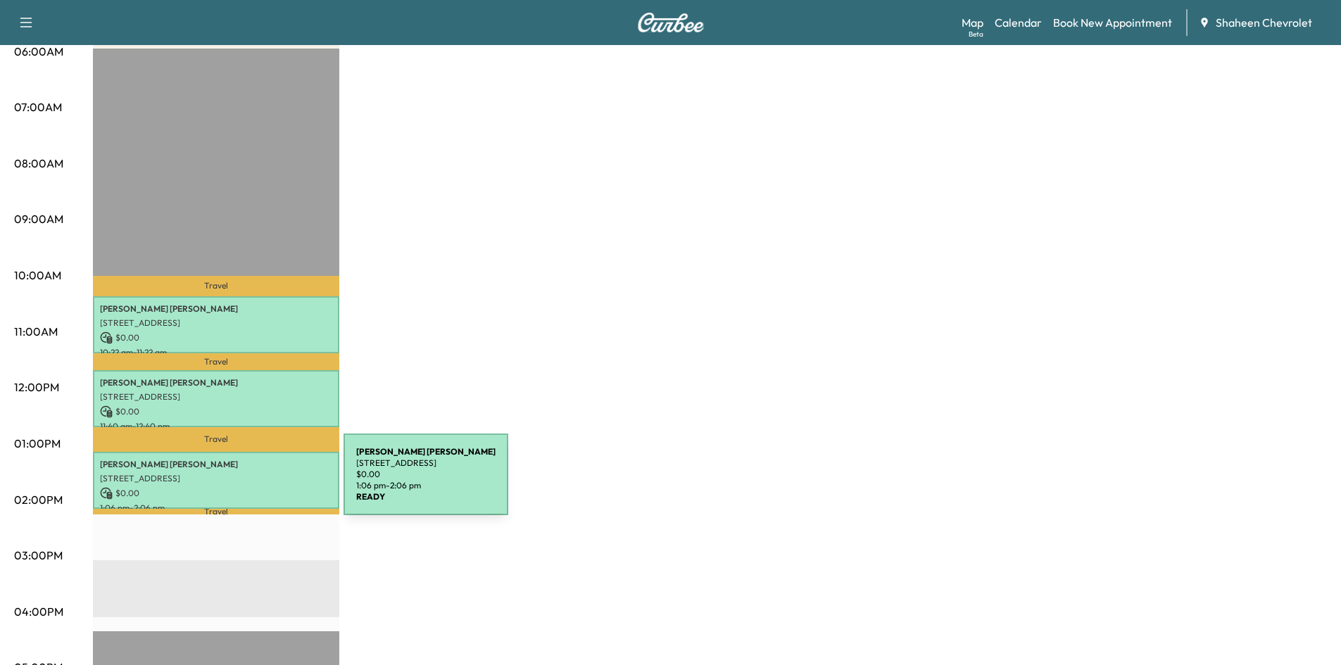
click at [238, 487] on p "$ 0.00" at bounding box center [216, 493] width 232 height 13
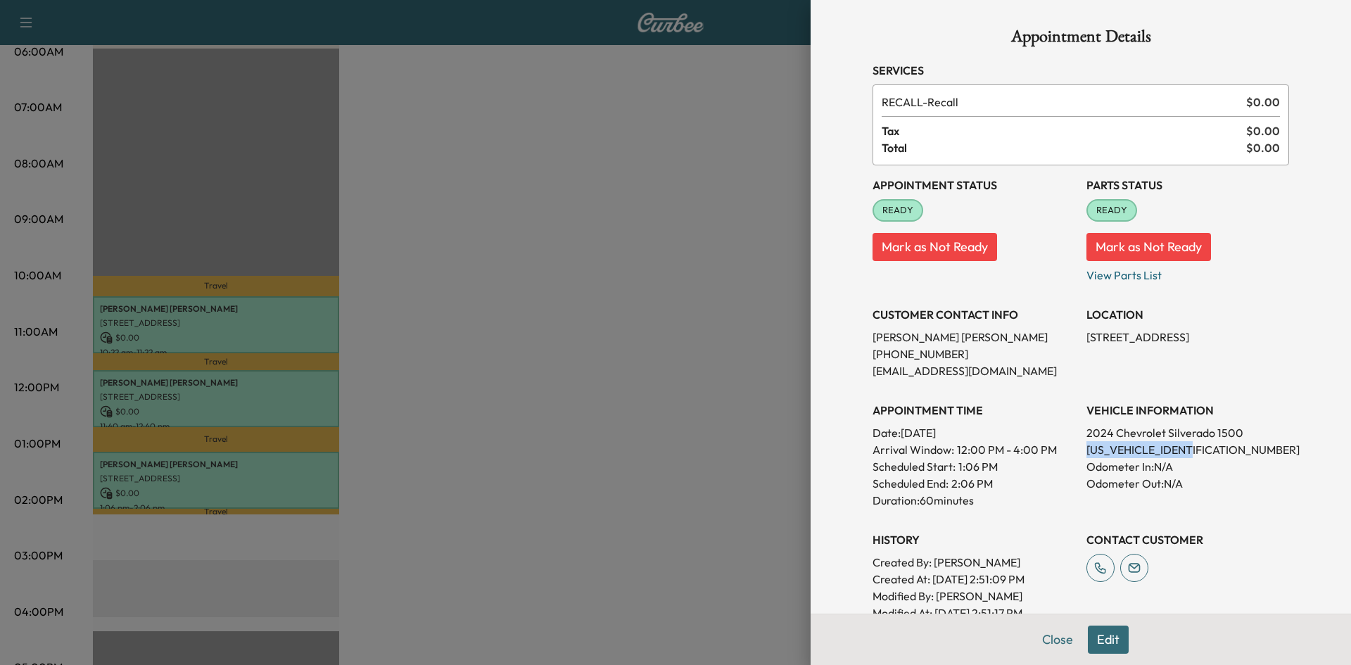
drag, startPoint x: 1196, startPoint y: 448, endPoint x: 1077, endPoint y: 452, distance: 119.0
click at [1087, 452] on p "[US_VEHICLE_IDENTIFICATION_NUMBER]" at bounding box center [1188, 449] width 203 height 17
copy p "[US_VEHICLE_IDENTIFICATION_NUMBER]"
